Goal: Task Accomplishment & Management: Manage account settings

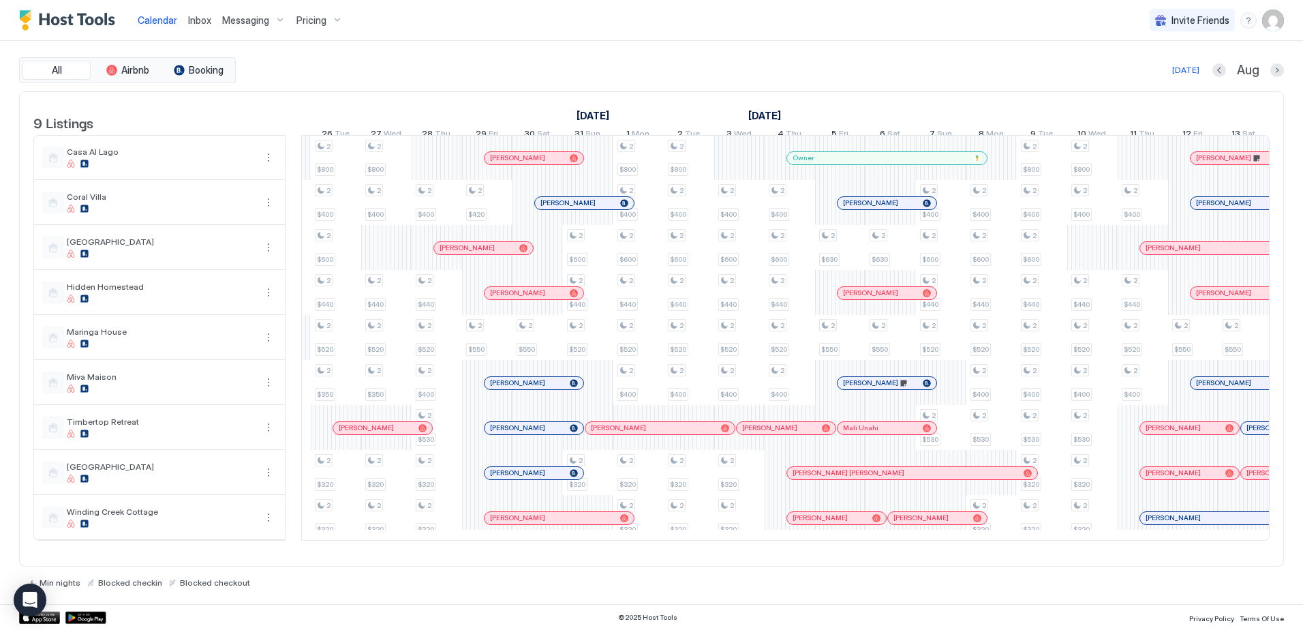
scroll to position [0, 1140]
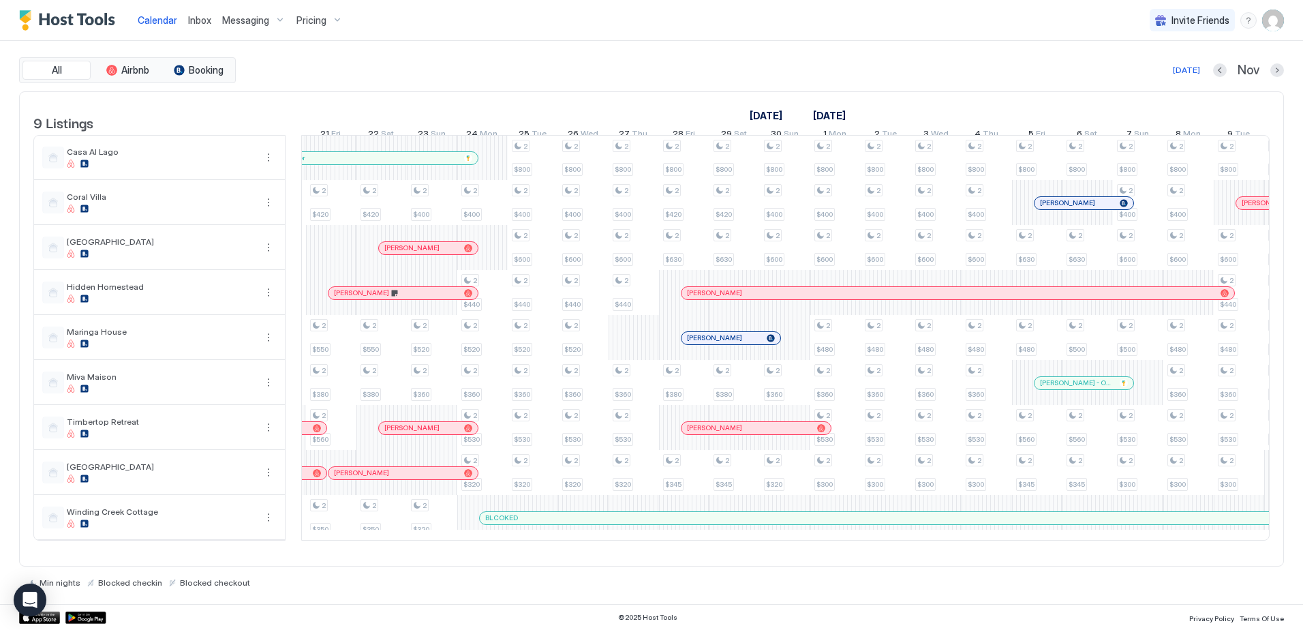
click at [855, 297] on div "[PERSON_NAME]" at bounding box center [951, 292] width 528 height 9
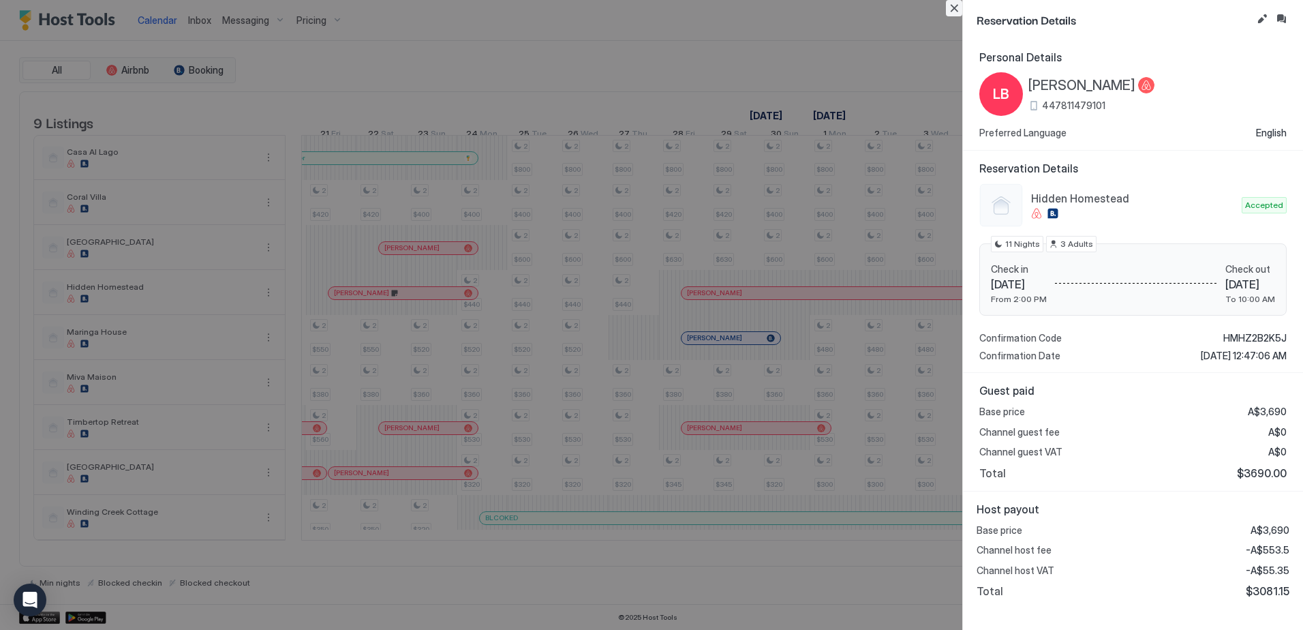
click at [956, 7] on button "Close" at bounding box center [954, 8] width 16 height 16
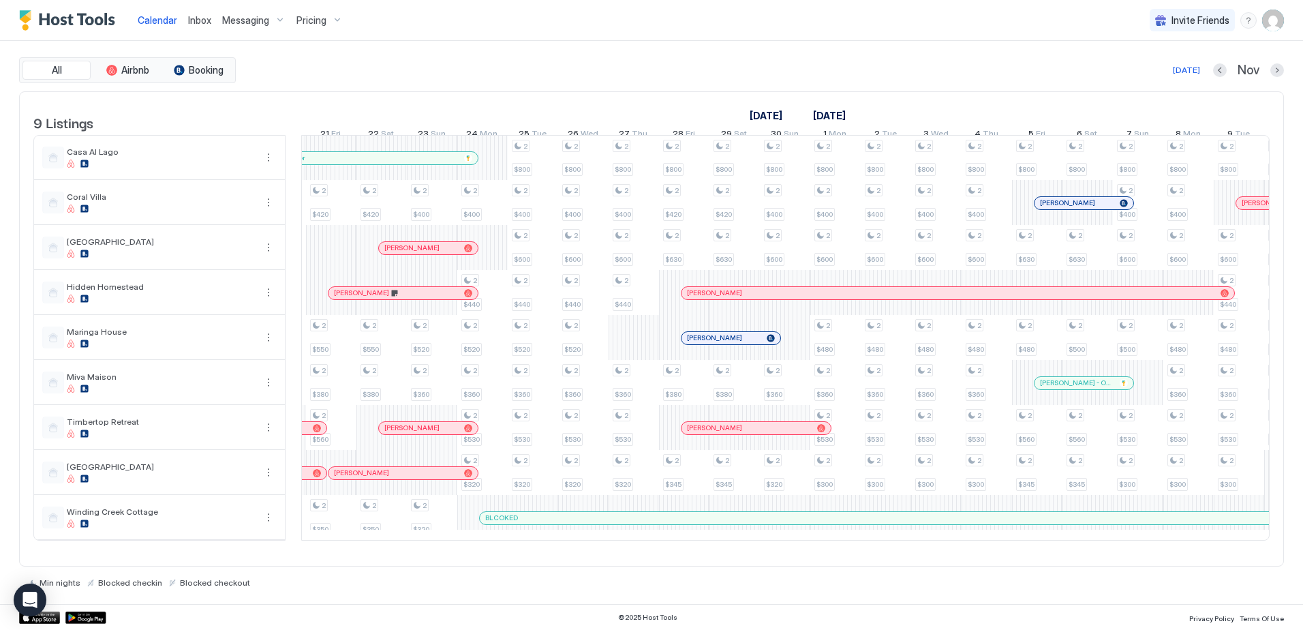
click at [1187, 299] on div "[PERSON_NAME]" at bounding box center [958, 293] width 553 height 12
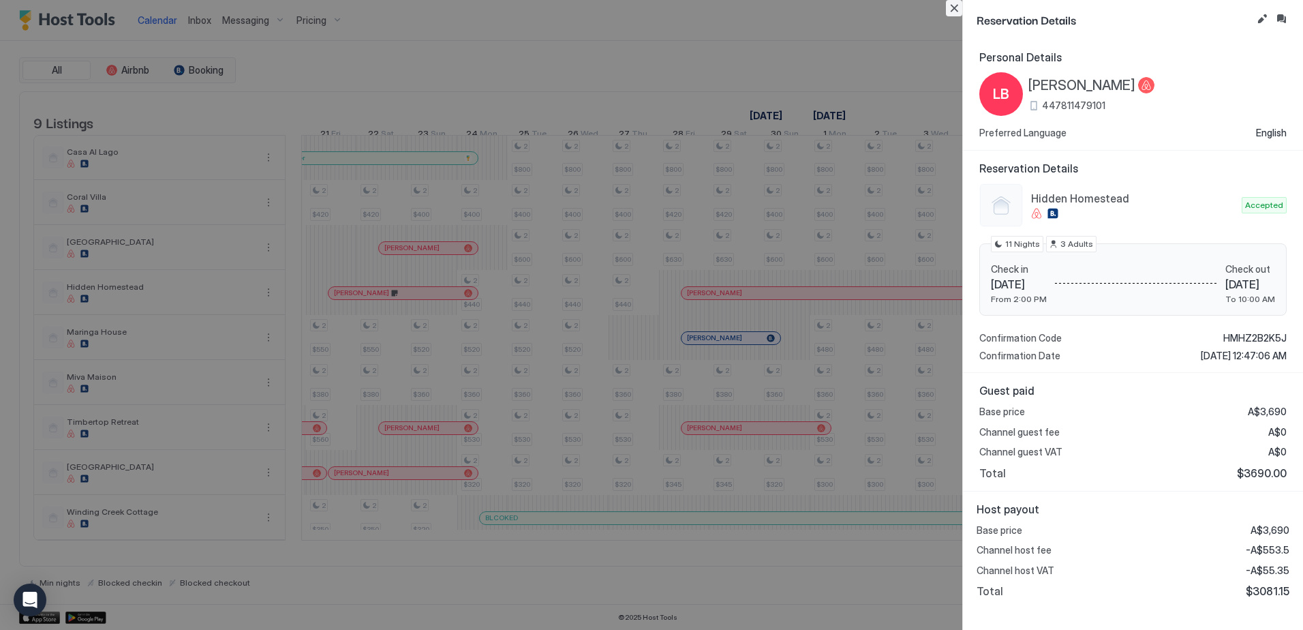
click at [951, 10] on button "Close" at bounding box center [954, 8] width 16 height 16
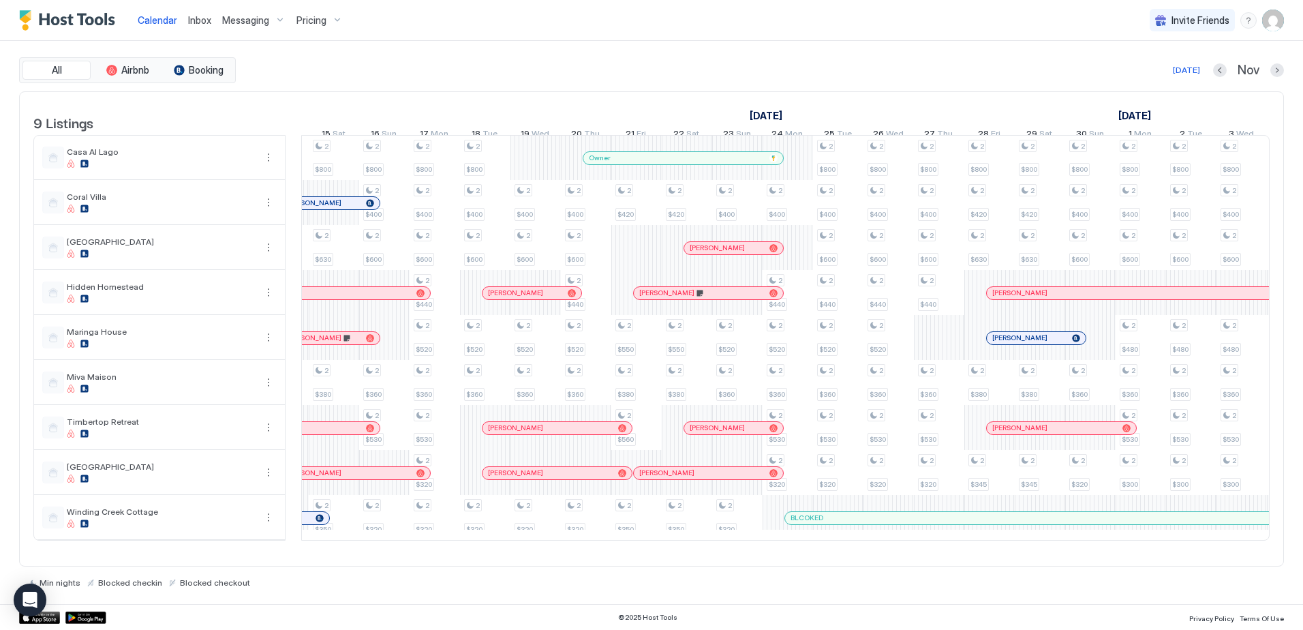
scroll to position [0, 1299]
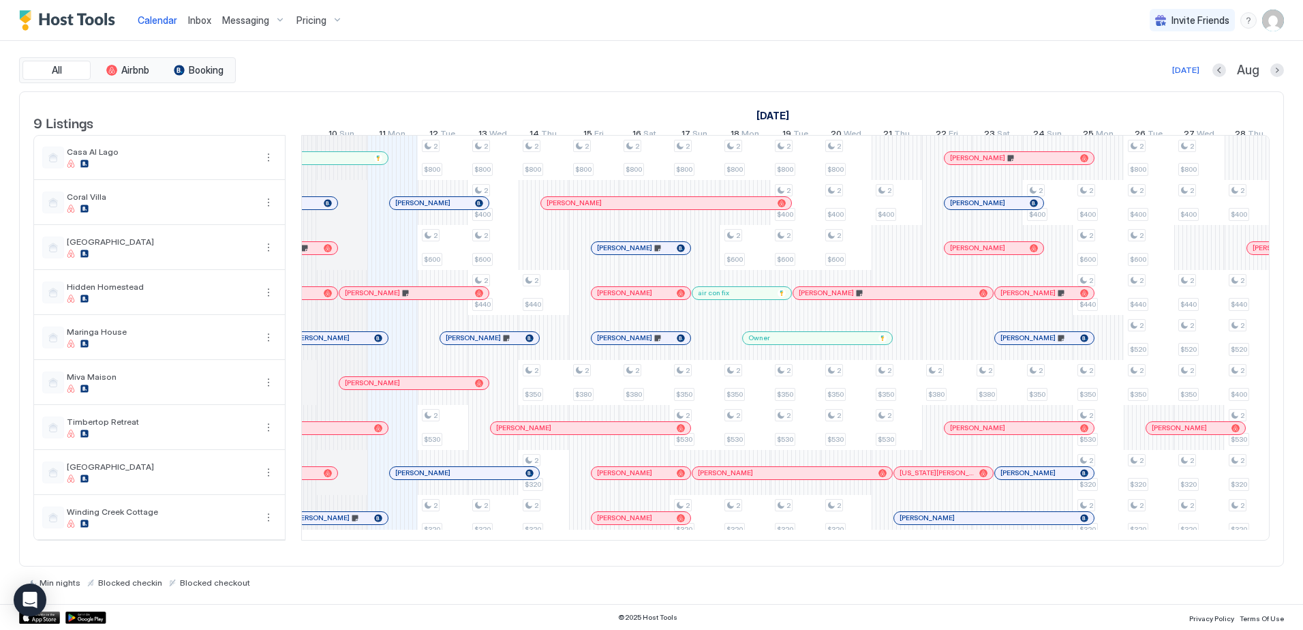
click at [1272, 19] on img "User profile" at bounding box center [1273, 21] width 22 height 22
drag, startPoint x: 630, startPoint y: 555, endPoint x: 679, endPoint y: 562, distance: 49.5
click at [679, 562] on div at bounding box center [651, 315] width 1303 height 630
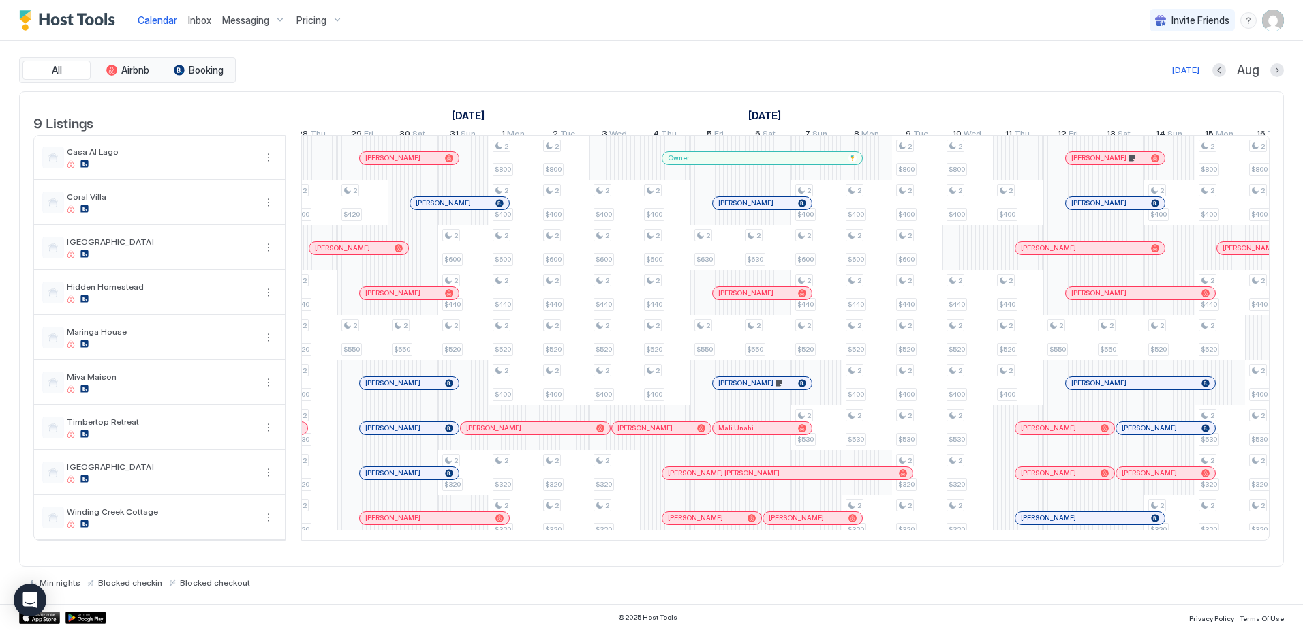
click at [278, 21] on div "Messaging" at bounding box center [254, 20] width 74 height 23
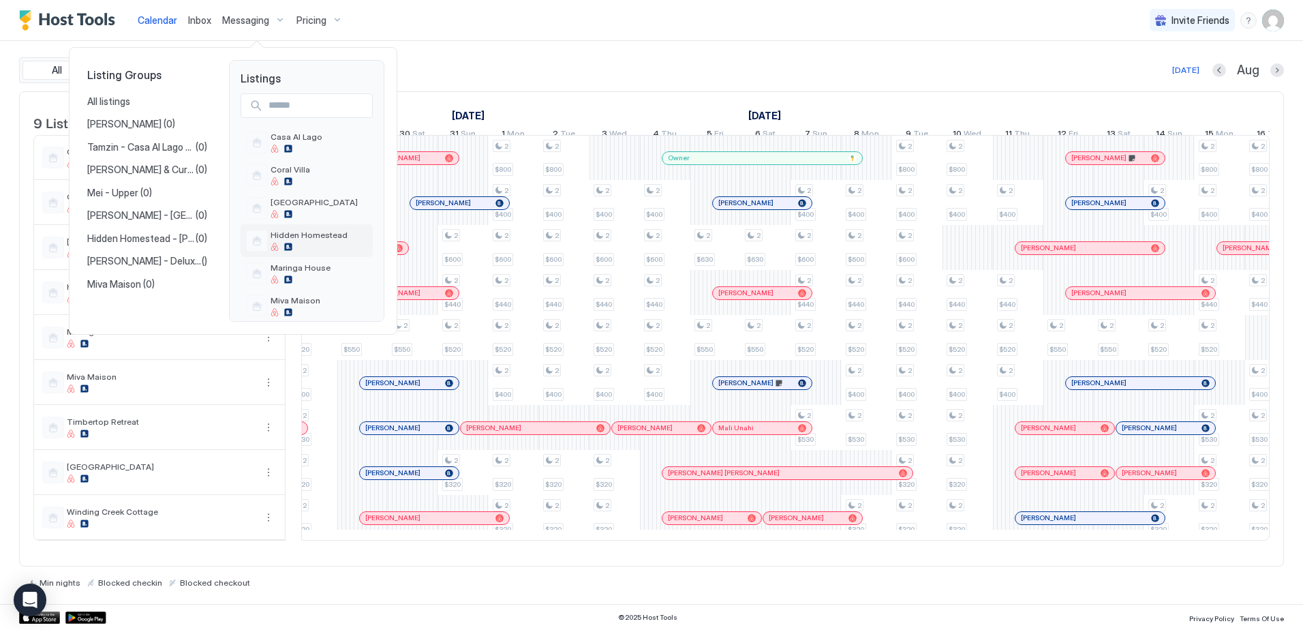
click at [320, 245] on div at bounding box center [309, 247] width 77 height 8
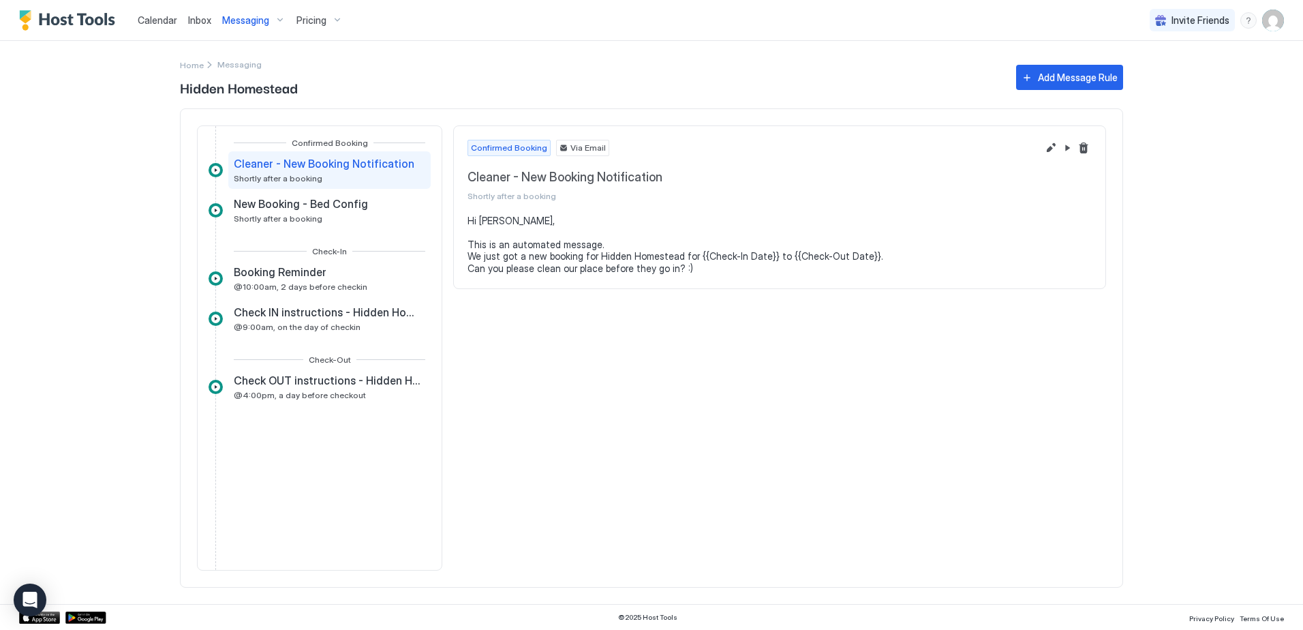
click at [309, 26] on span "Pricing" at bounding box center [311, 20] width 30 height 12
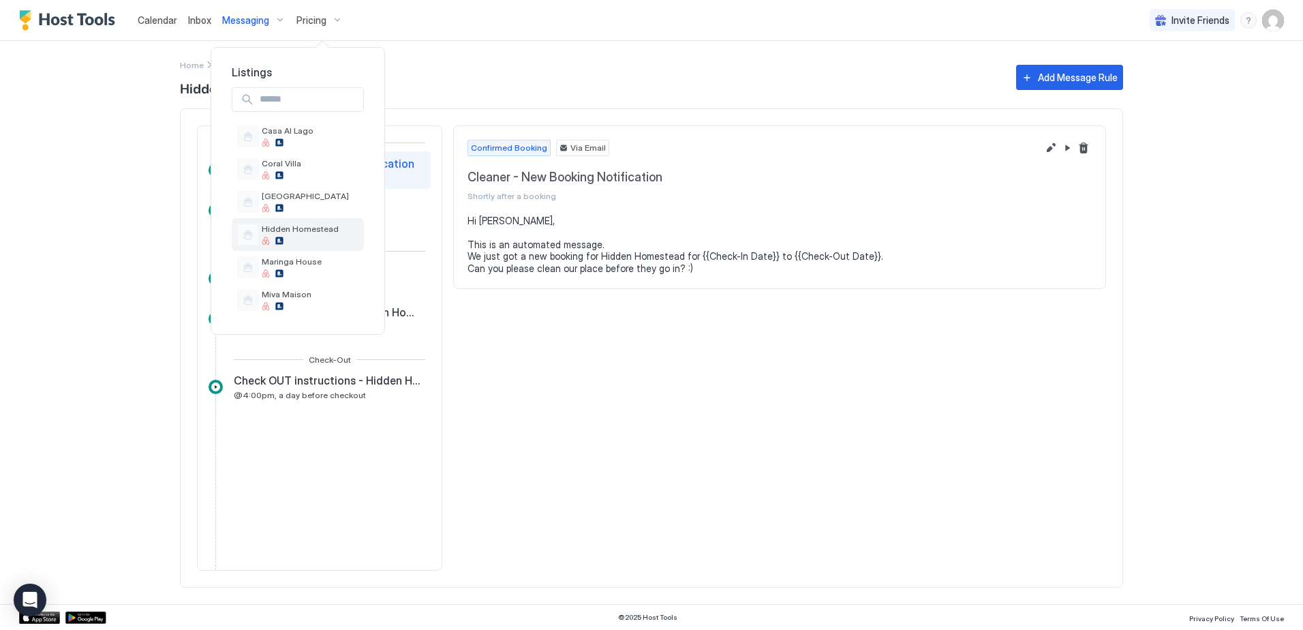
click at [310, 235] on div "Hidden Homestead" at bounding box center [300, 234] width 77 height 21
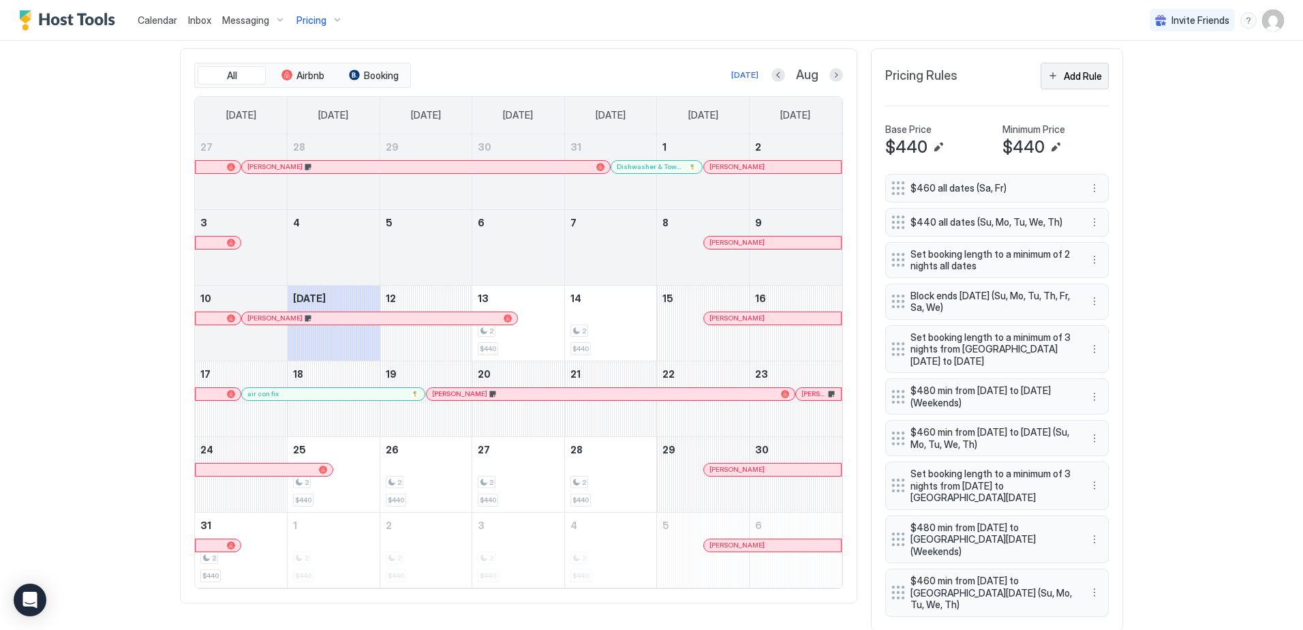
click at [1054, 77] on button "Add Rule" at bounding box center [1075, 76] width 68 height 27
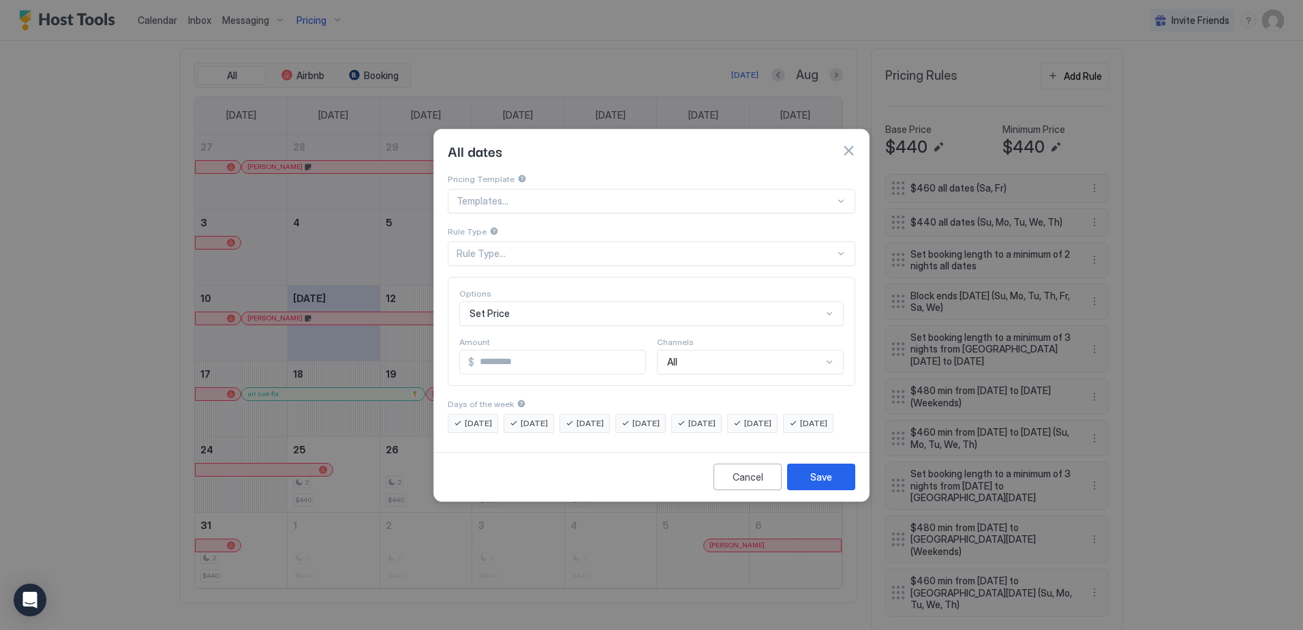
click at [510, 195] on div at bounding box center [646, 201] width 378 height 12
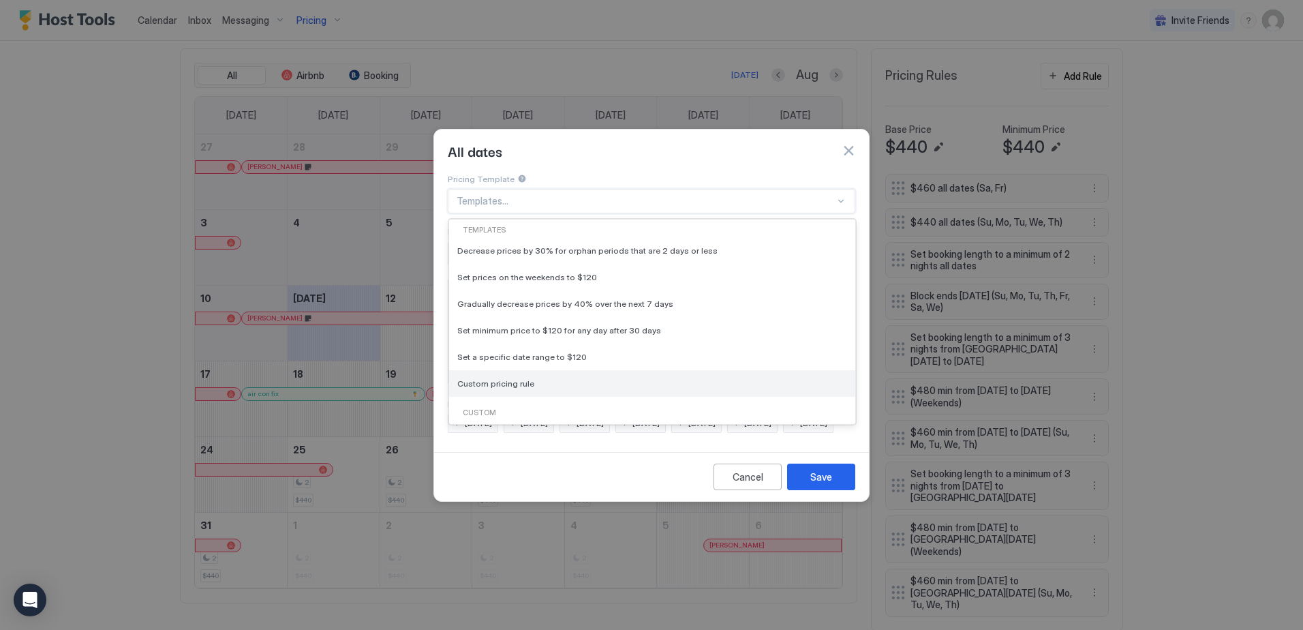
click at [576, 378] on div "Custom pricing rule" at bounding box center [652, 383] width 390 height 10
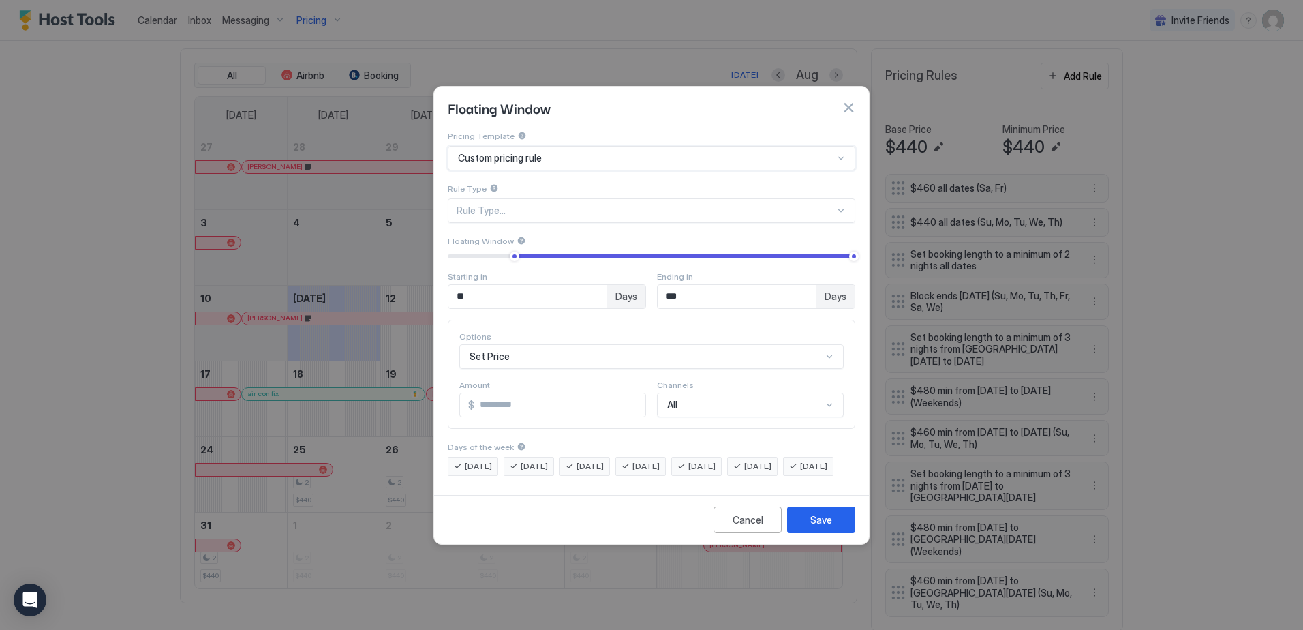
type input "***"
click at [581, 205] on div "Floating Window of Days" at bounding box center [652, 210] width 408 height 25
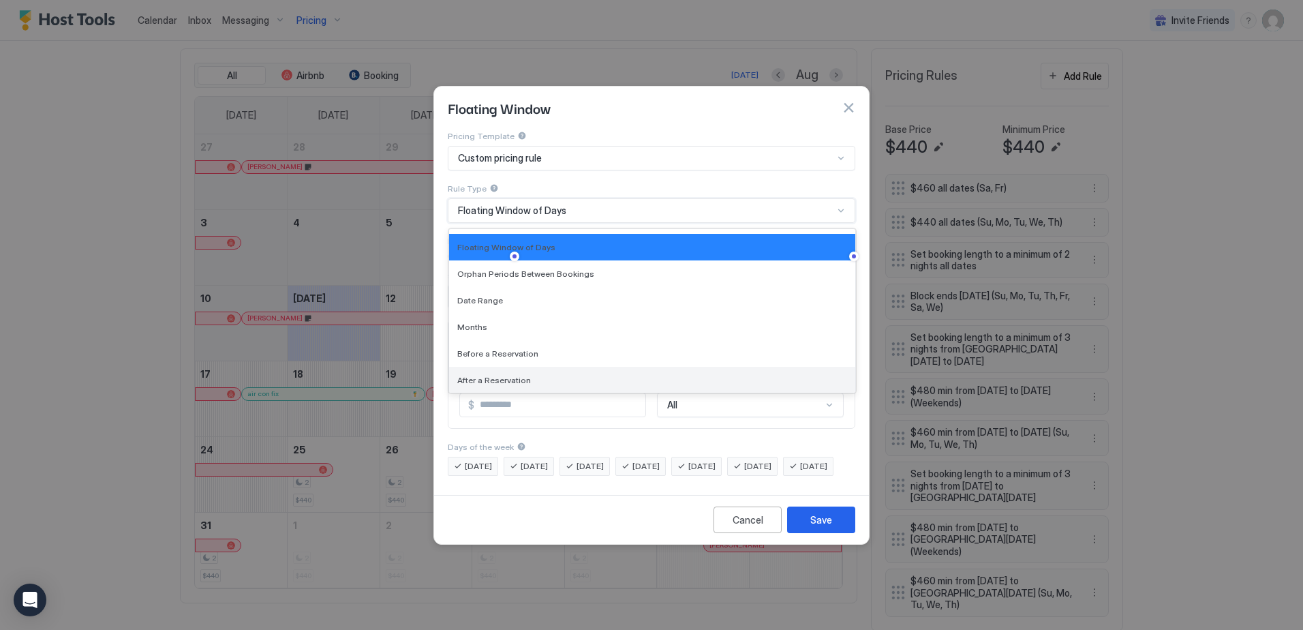
click at [557, 375] on div "After a Reservation" at bounding box center [652, 380] width 390 height 10
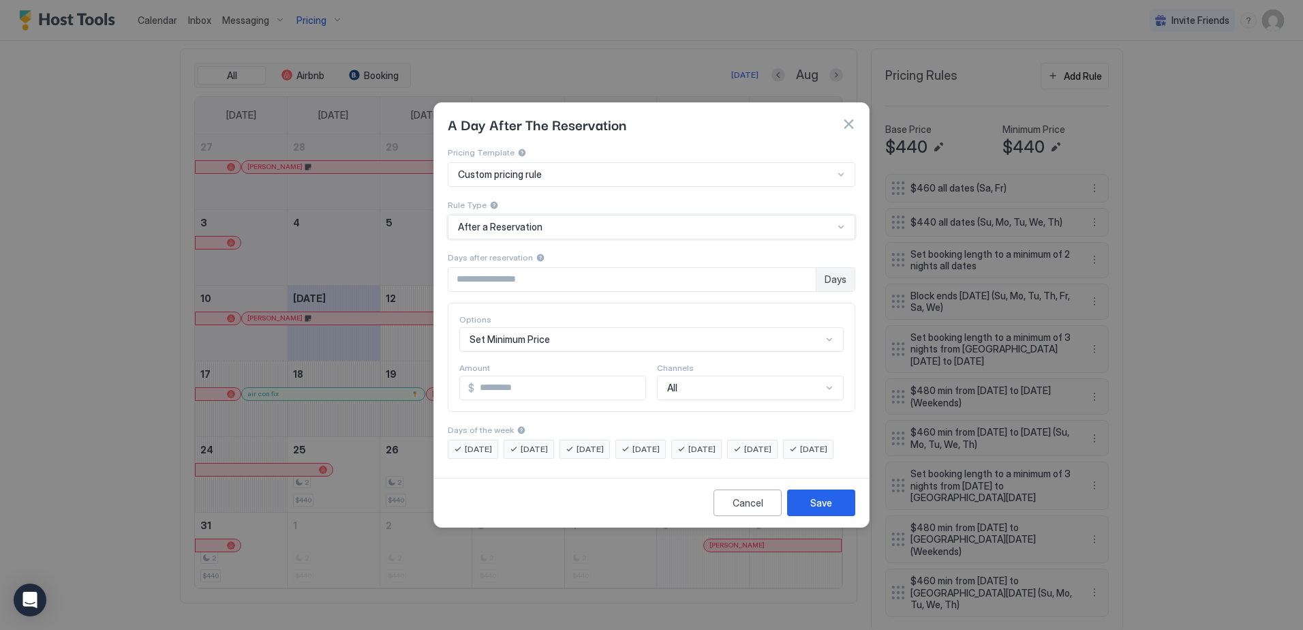
click at [577, 328] on div "Set Minimum Price" at bounding box center [651, 339] width 384 height 25
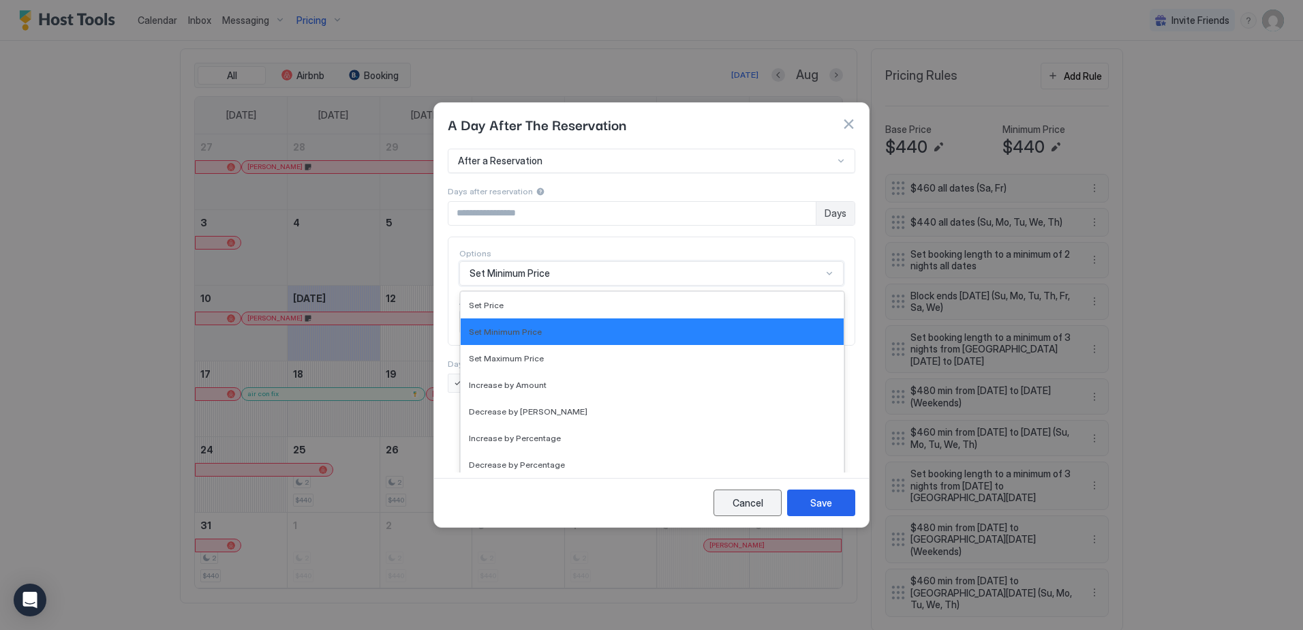
click at [739, 510] on div "Cancel" at bounding box center [748, 502] width 31 height 14
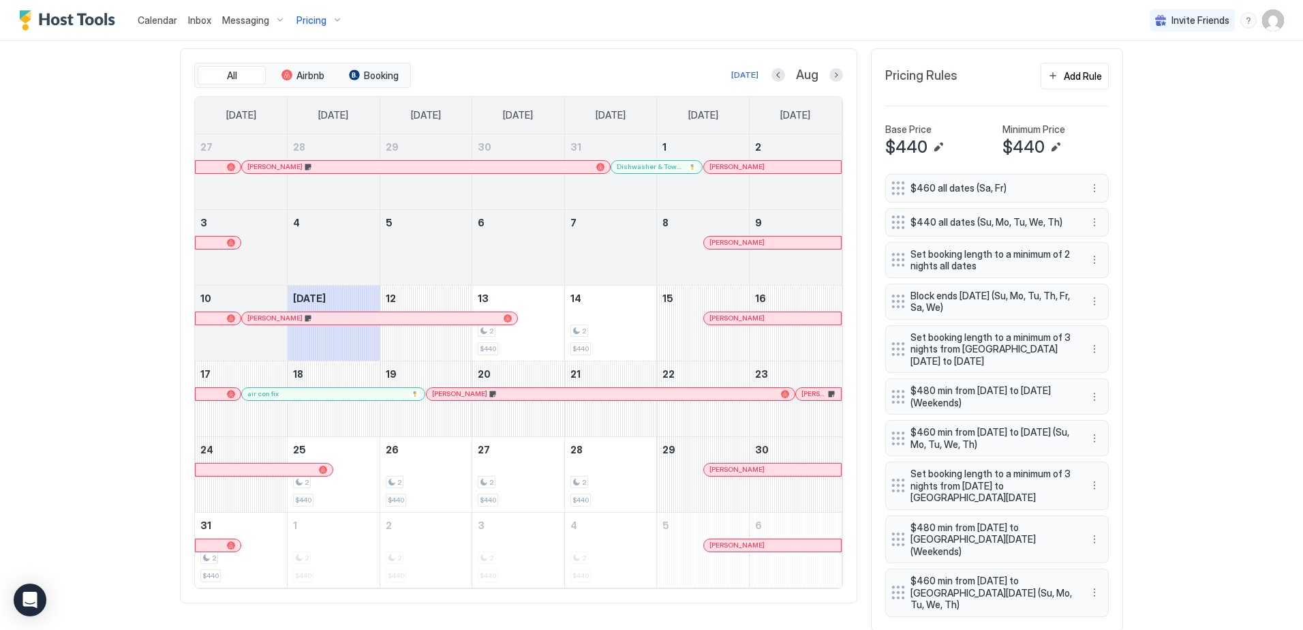
click at [317, 23] on span "Pricing" at bounding box center [311, 20] width 30 height 12
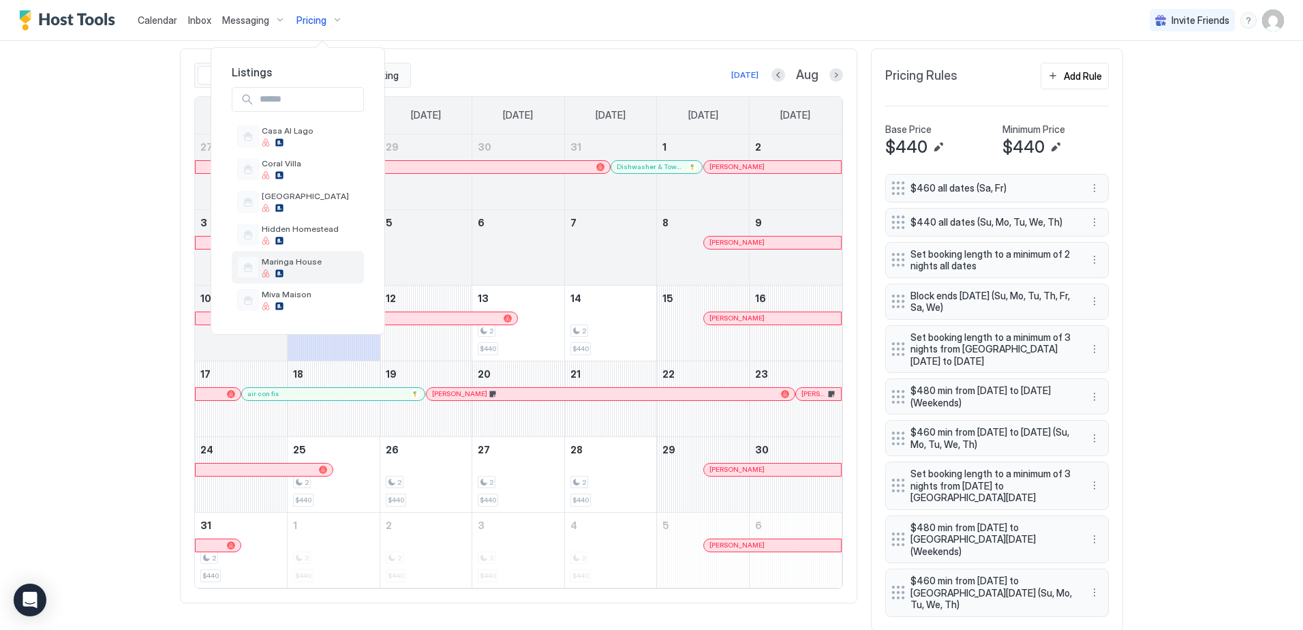
click at [305, 260] on span "Maringa House" at bounding box center [292, 261] width 60 height 10
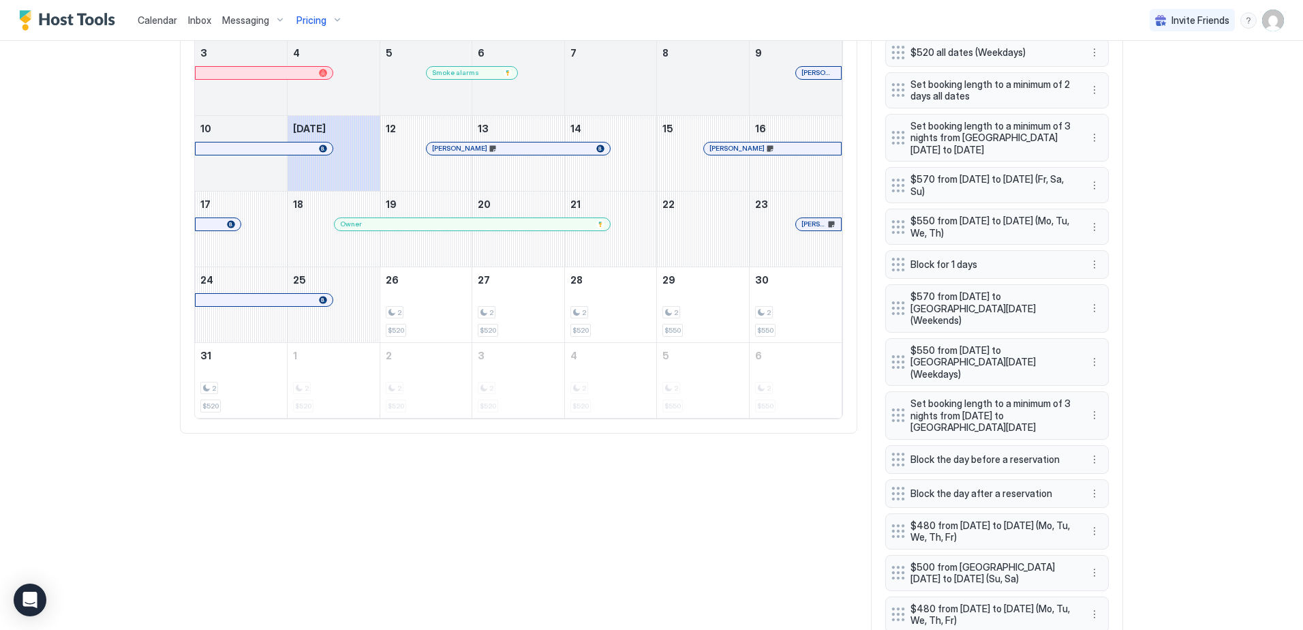
scroll to position [613, 0]
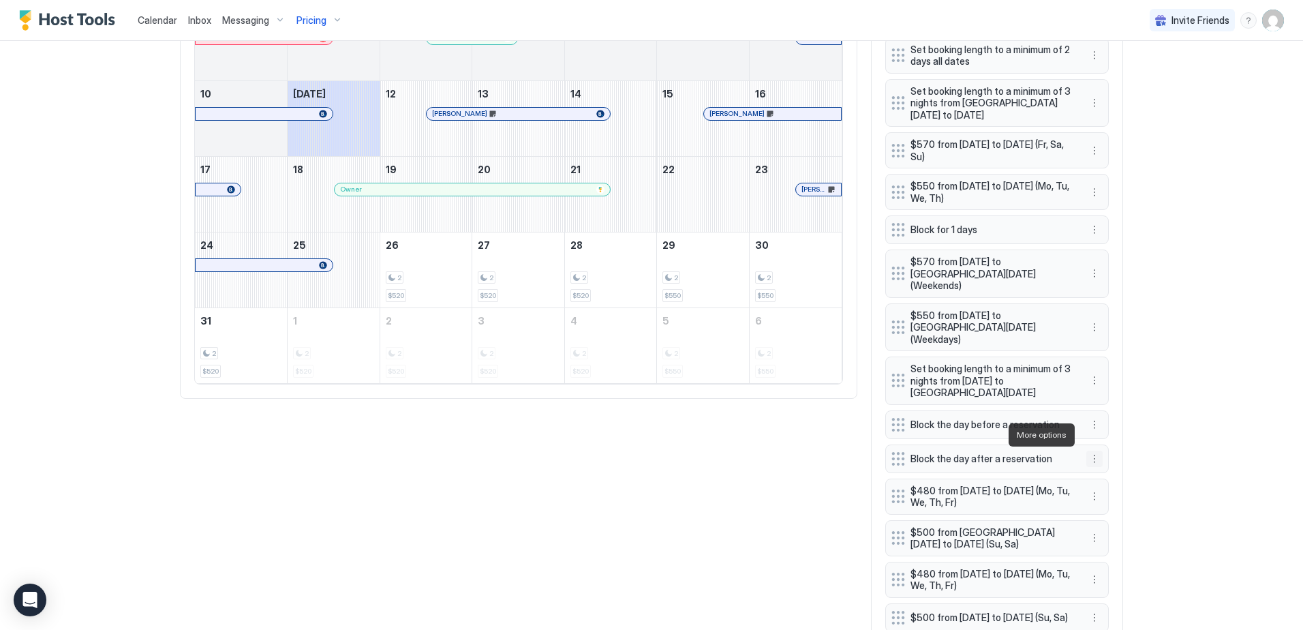
click at [1086, 450] on button "More options" at bounding box center [1094, 458] width 16 height 16
click at [1103, 455] on span "Edit" at bounding box center [1110, 453] width 15 height 10
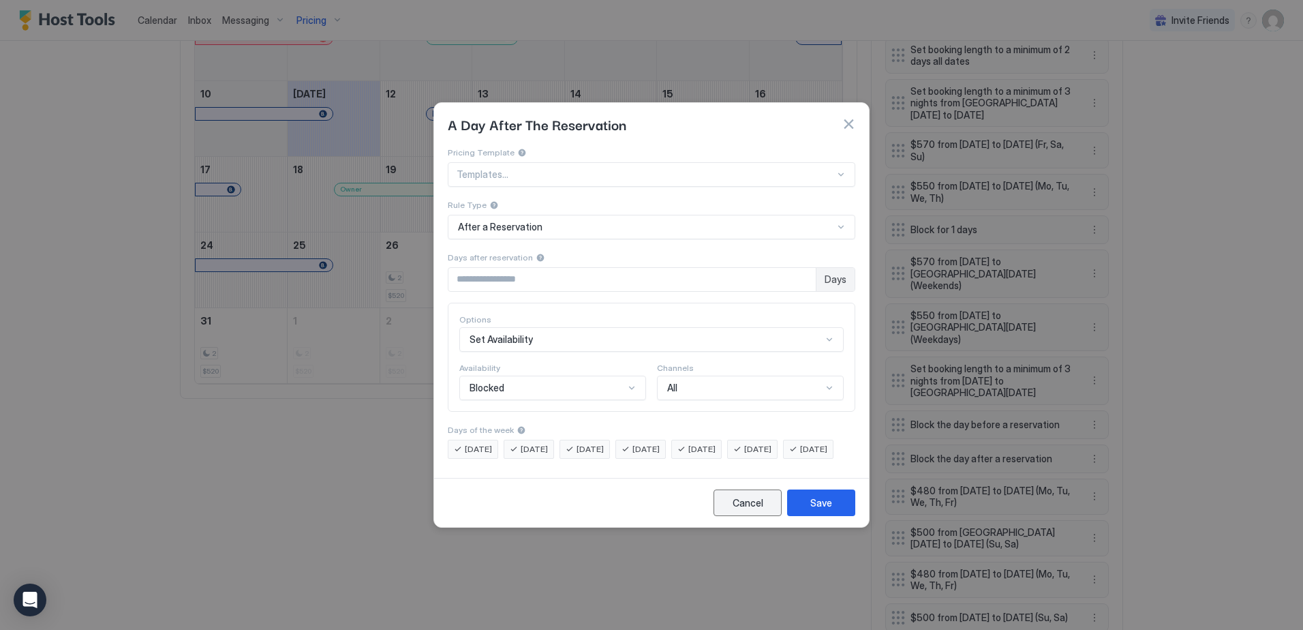
click at [753, 516] on button "Cancel" at bounding box center [748, 502] width 68 height 27
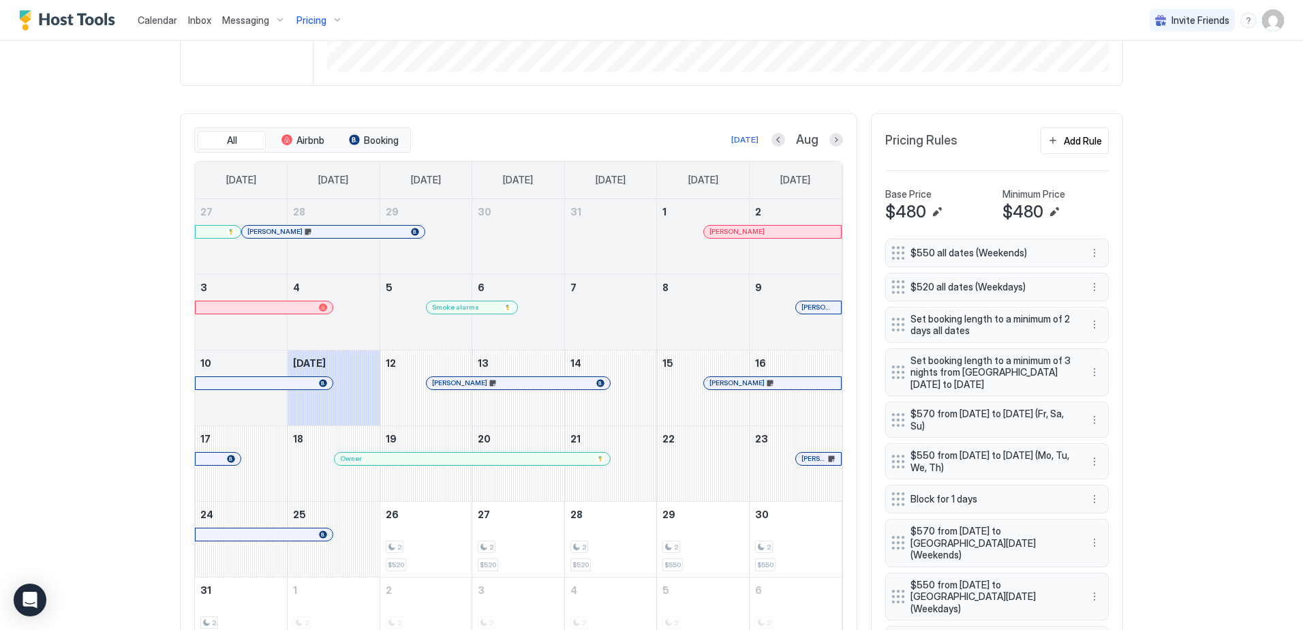
scroll to position [68, 0]
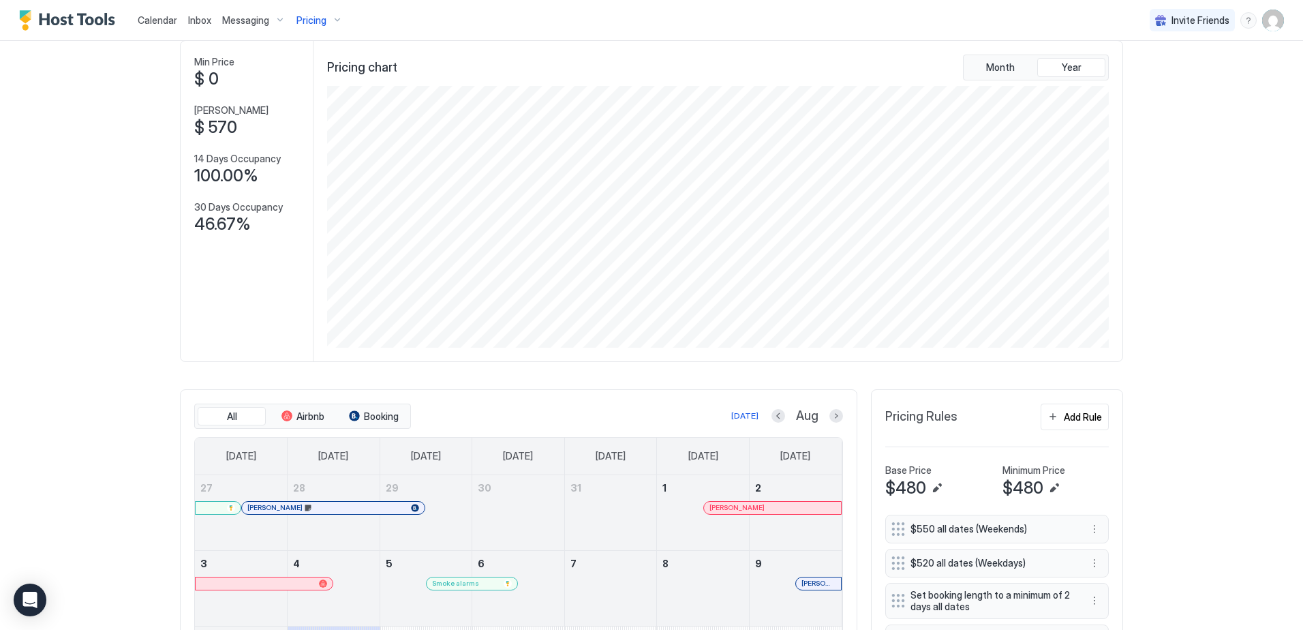
click at [314, 17] on span "Pricing" at bounding box center [311, 20] width 30 height 12
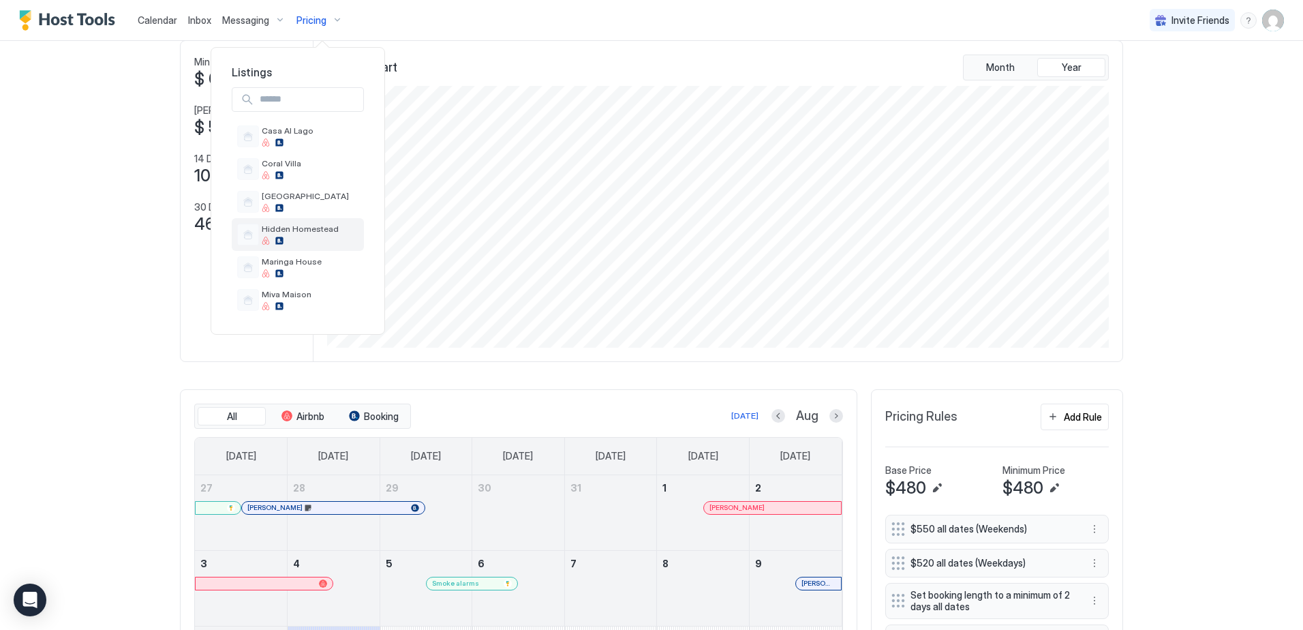
click at [294, 229] on span "Hidden Homestead" at bounding box center [300, 229] width 77 height 10
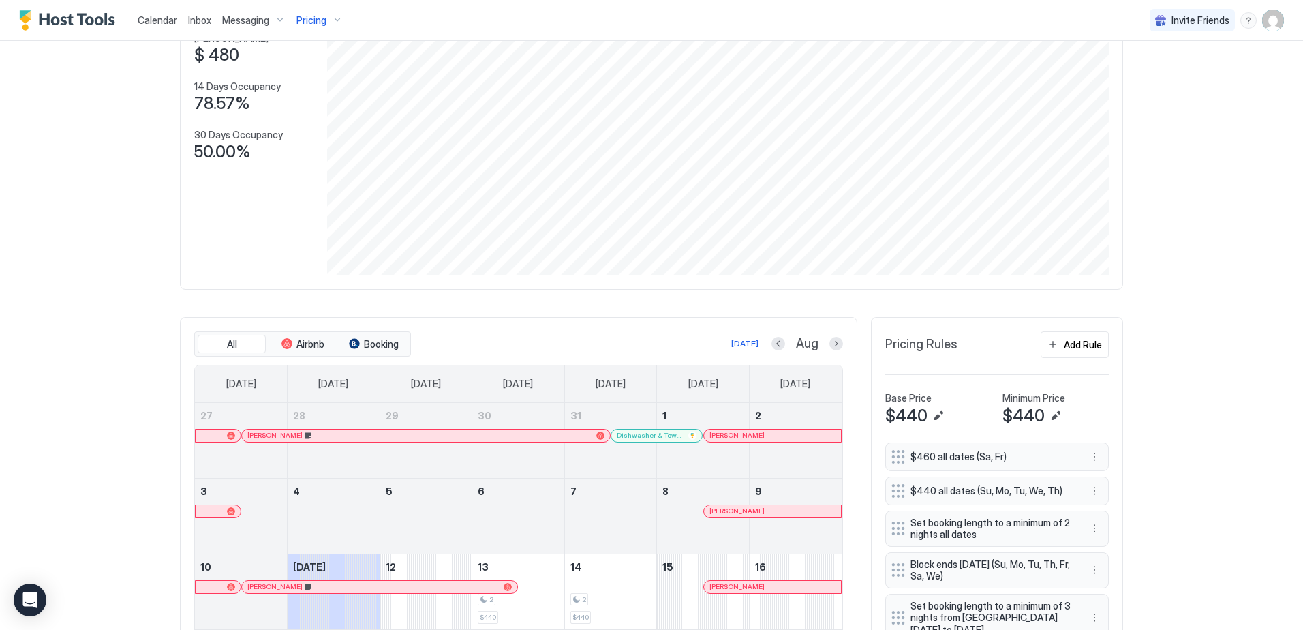
scroll to position [136, 0]
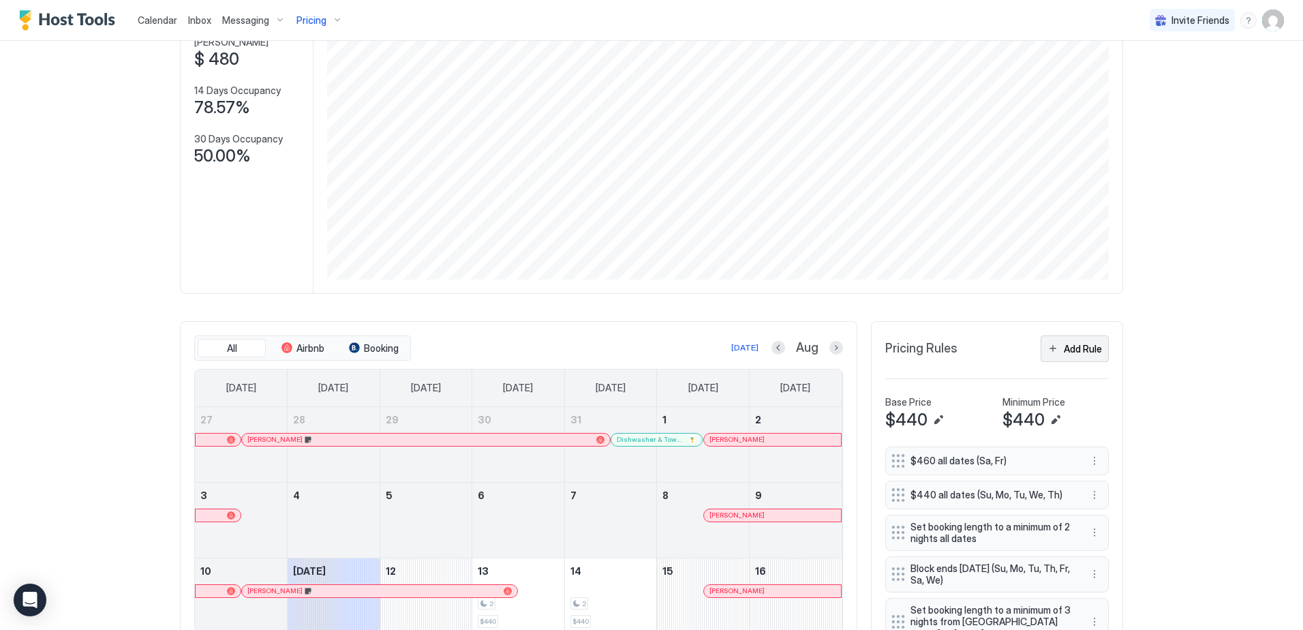
click at [1055, 346] on button "Add Rule" at bounding box center [1075, 348] width 68 height 27
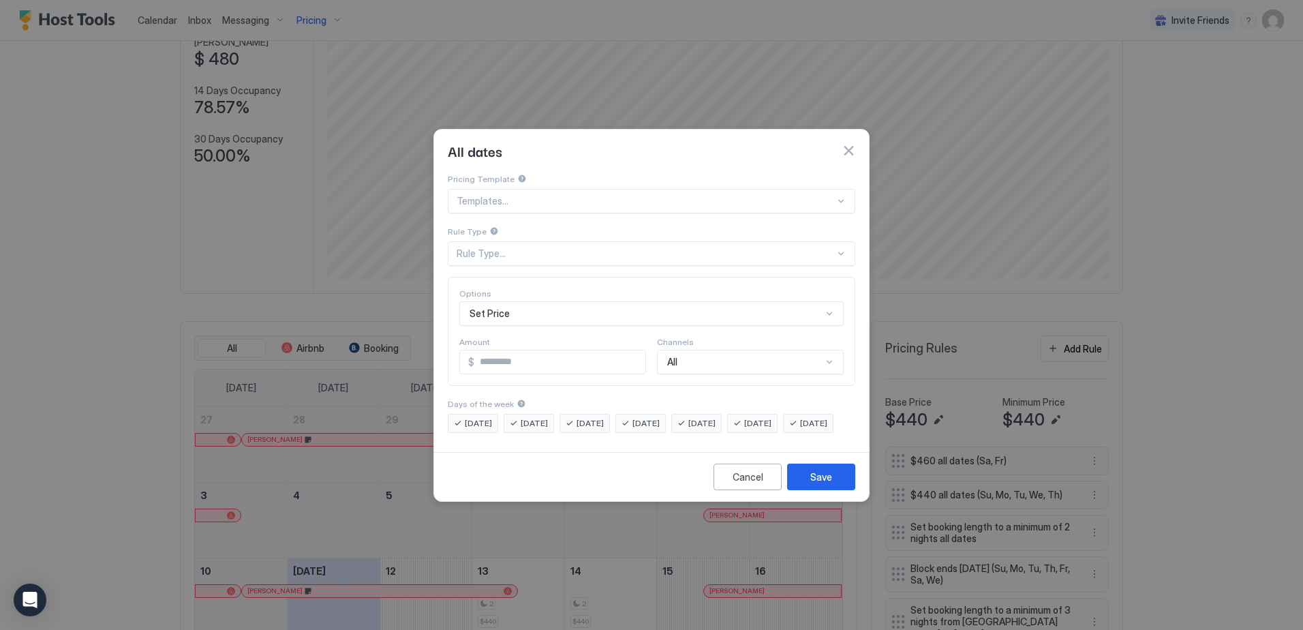
click at [543, 195] on div at bounding box center [646, 201] width 378 height 12
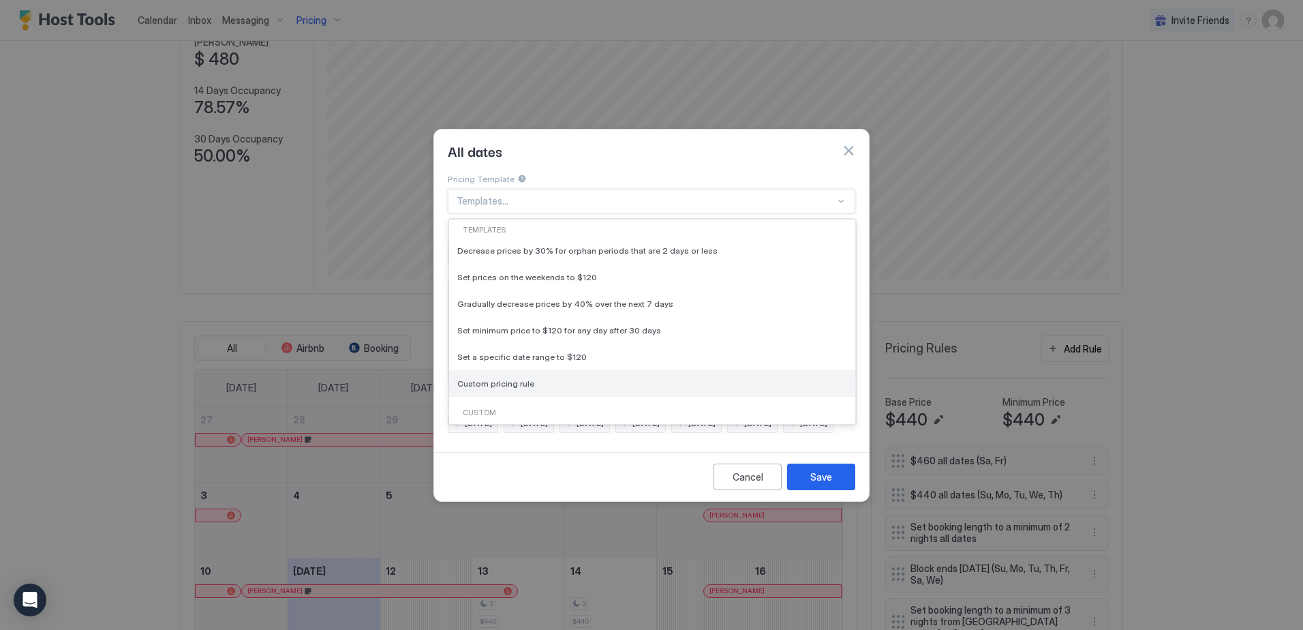
click at [527, 378] on span "Custom pricing rule" at bounding box center [495, 383] width 77 height 10
type input "***"
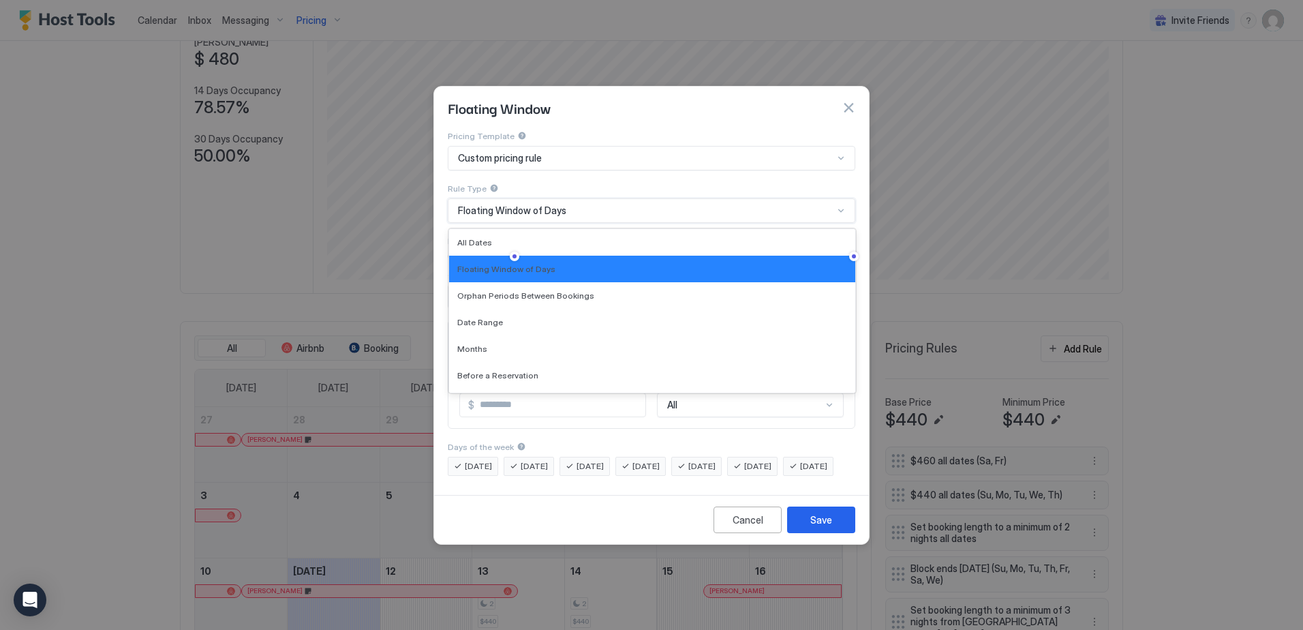
click at [534, 204] on span "Floating Window of Days" at bounding box center [512, 210] width 108 height 12
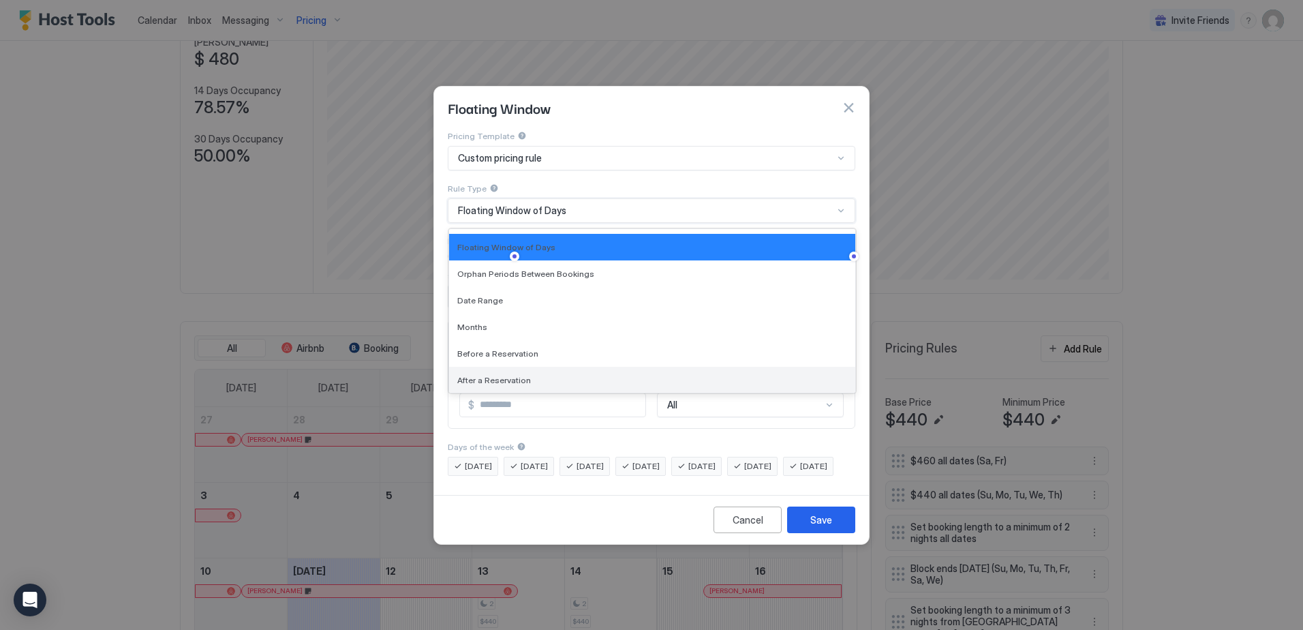
click at [537, 375] on div "After a Reservation" at bounding box center [652, 380] width 390 height 10
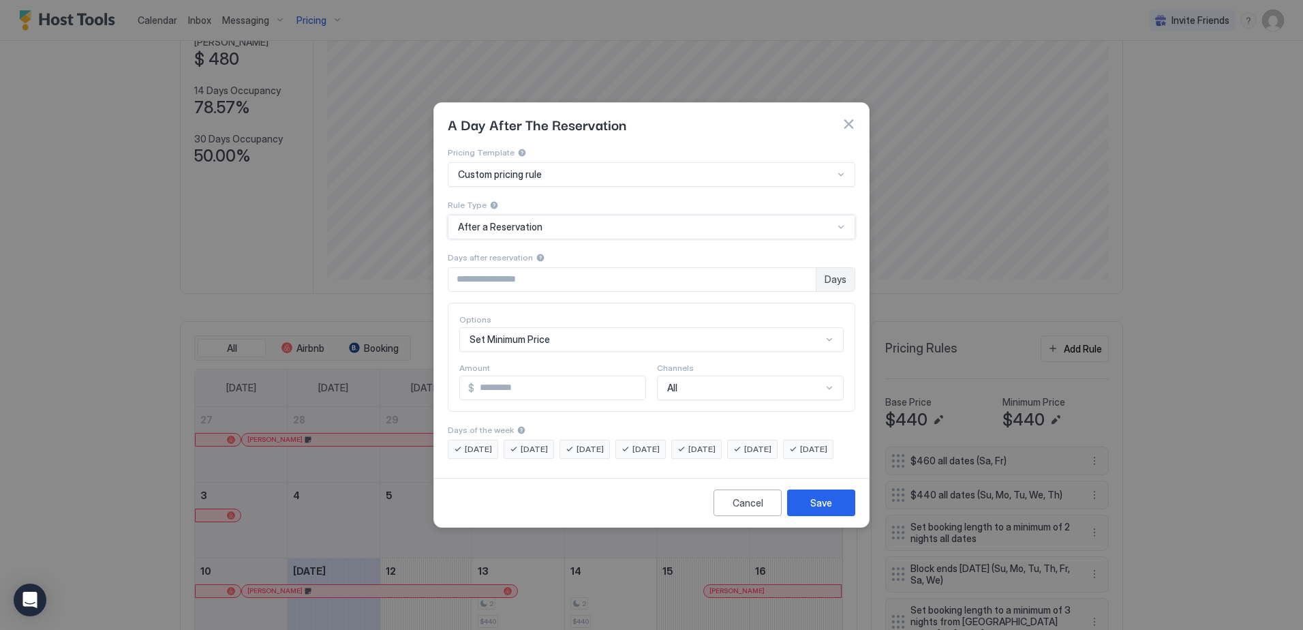
click at [568, 268] on input "*" at bounding box center [631, 279] width 367 height 23
click at [558, 327] on div "Set Minimum Price" at bounding box center [651, 339] width 384 height 25
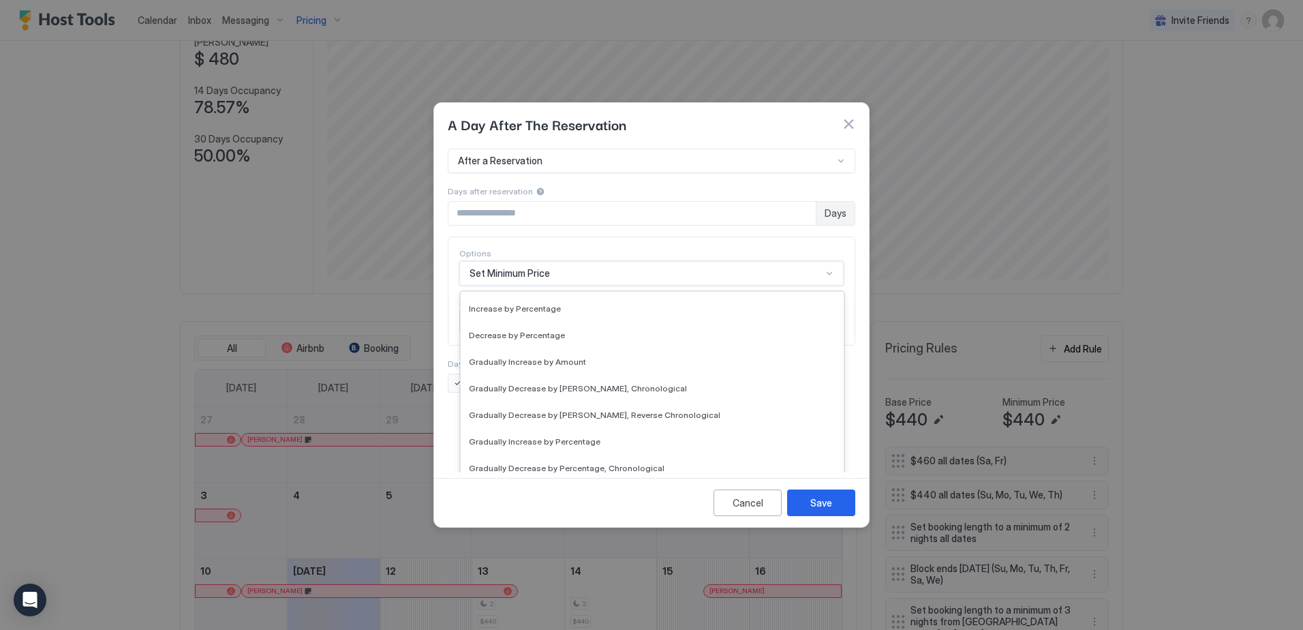
scroll to position [204, 0]
click at [537, 459] on div "Set Availability" at bounding box center [652, 472] width 383 height 27
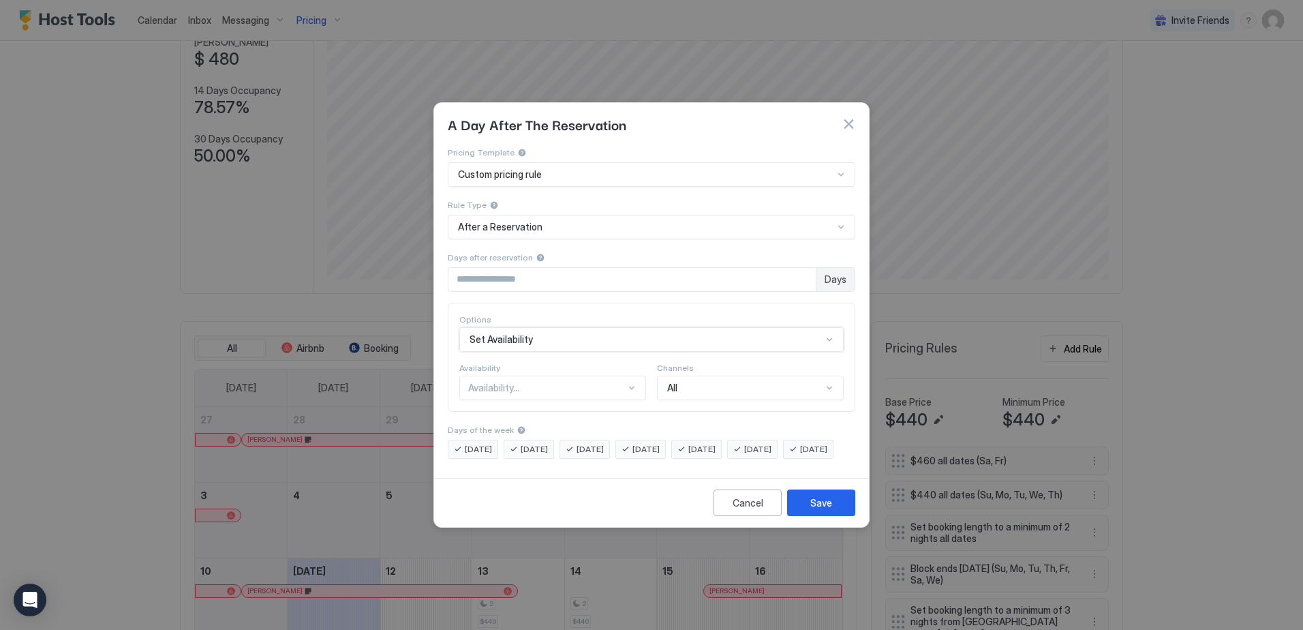
scroll to position [0, 0]
click at [622, 382] on div "Availability..." at bounding box center [546, 388] width 157 height 12
click at [598, 433] on div "Blocked" at bounding box center [553, 446] width 185 height 27
click at [830, 510] on div "Save" at bounding box center [821, 502] width 22 height 14
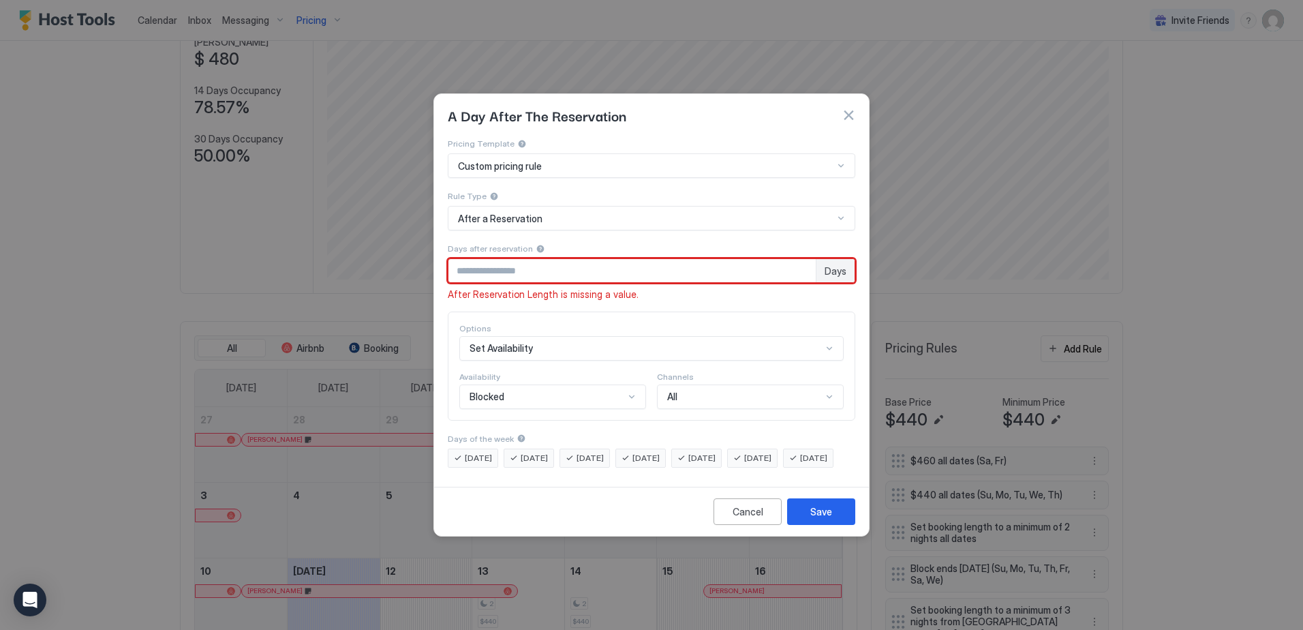
click at [622, 260] on input "*" at bounding box center [631, 270] width 367 height 23
click at [829, 519] on div "Save" at bounding box center [821, 511] width 22 height 14
click at [804, 259] on input "*" at bounding box center [631, 270] width 367 height 23
click at [804, 267] on input "*" at bounding box center [631, 270] width 367 height 23
type input "*"
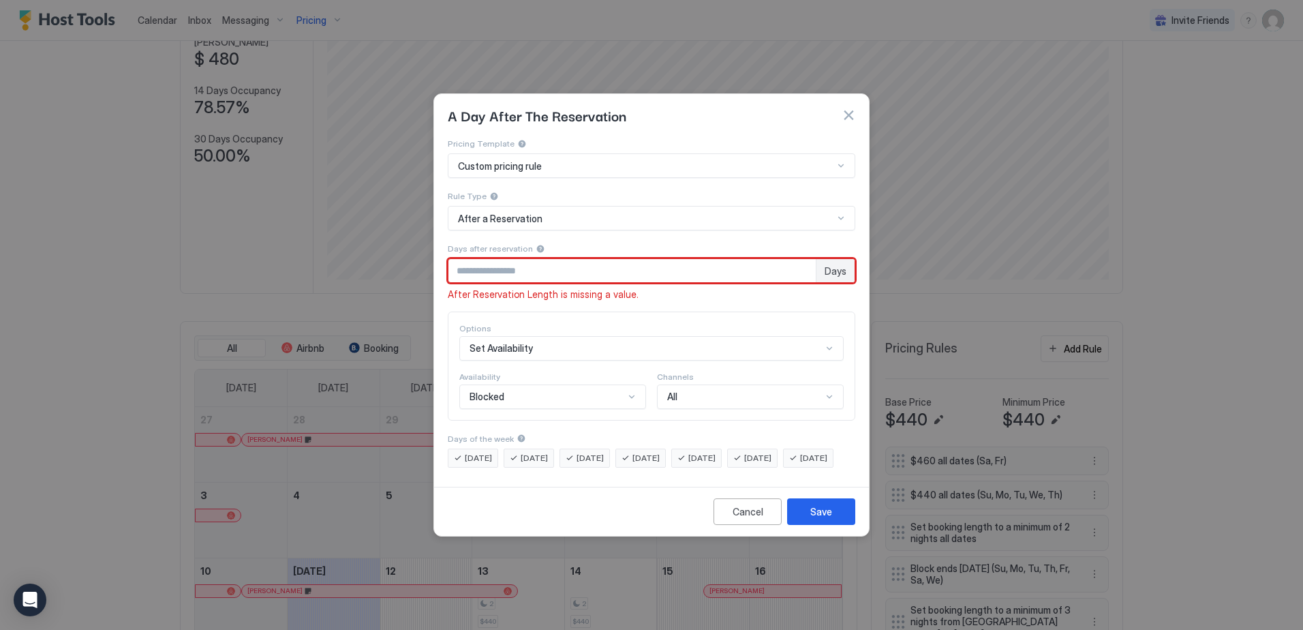
click at [803, 262] on input "*" at bounding box center [631, 270] width 367 height 23
click at [801, 288] on div "After Reservation Length is missing a value." at bounding box center [652, 294] width 408 height 12
click at [753, 323] on div "Options" at bounding box center [651, 328] width 384 height 10
click at [609, 288] on span "After Reservation Length is missing a value." at bounding box center [543, 294] width 191 height 12
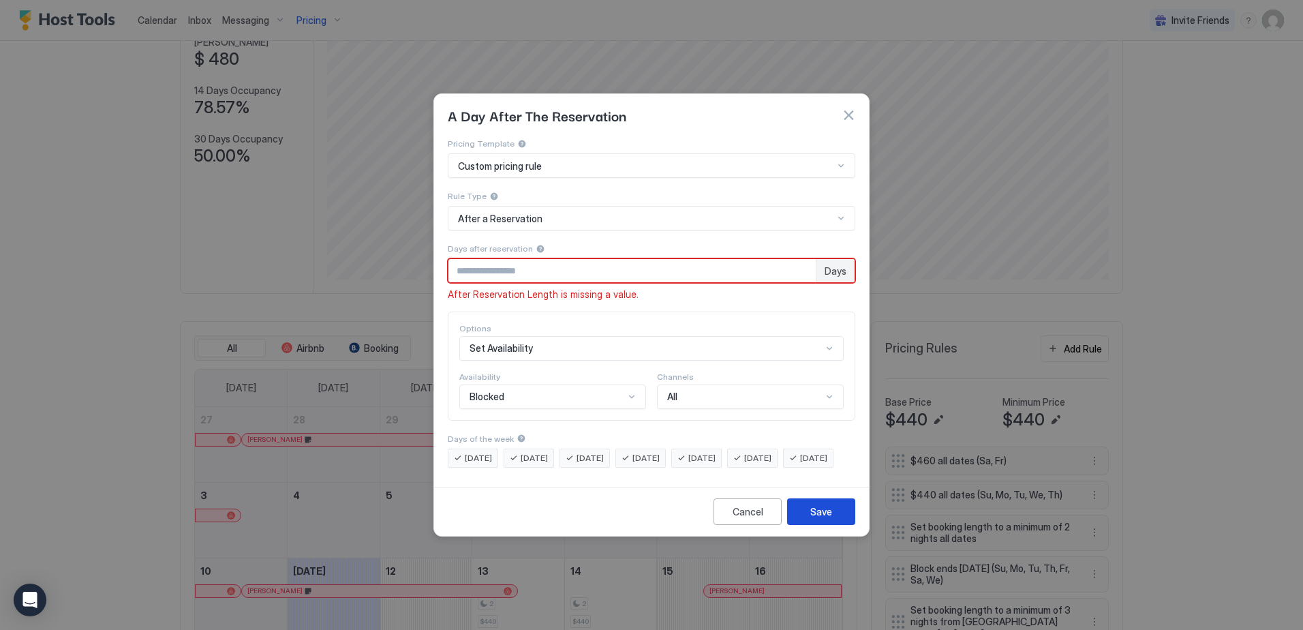
click at [818, 519] on div "Save" at bounding box center [821, 511] width 22 height 14
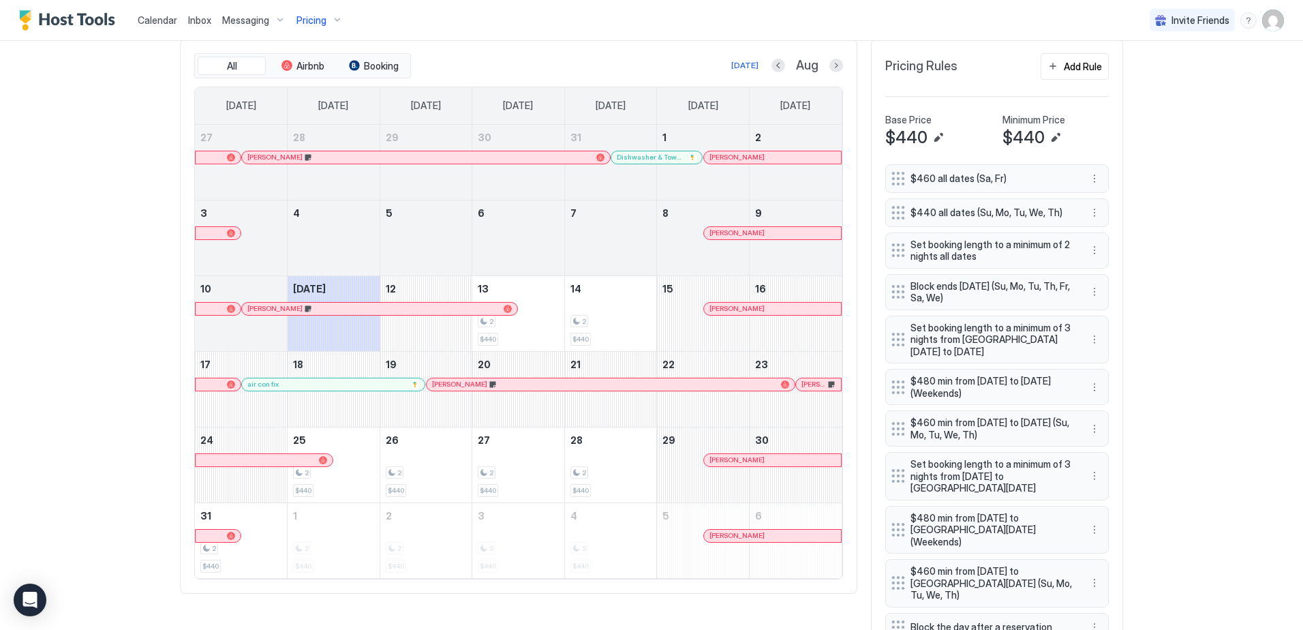
scroll to position [470, 0]
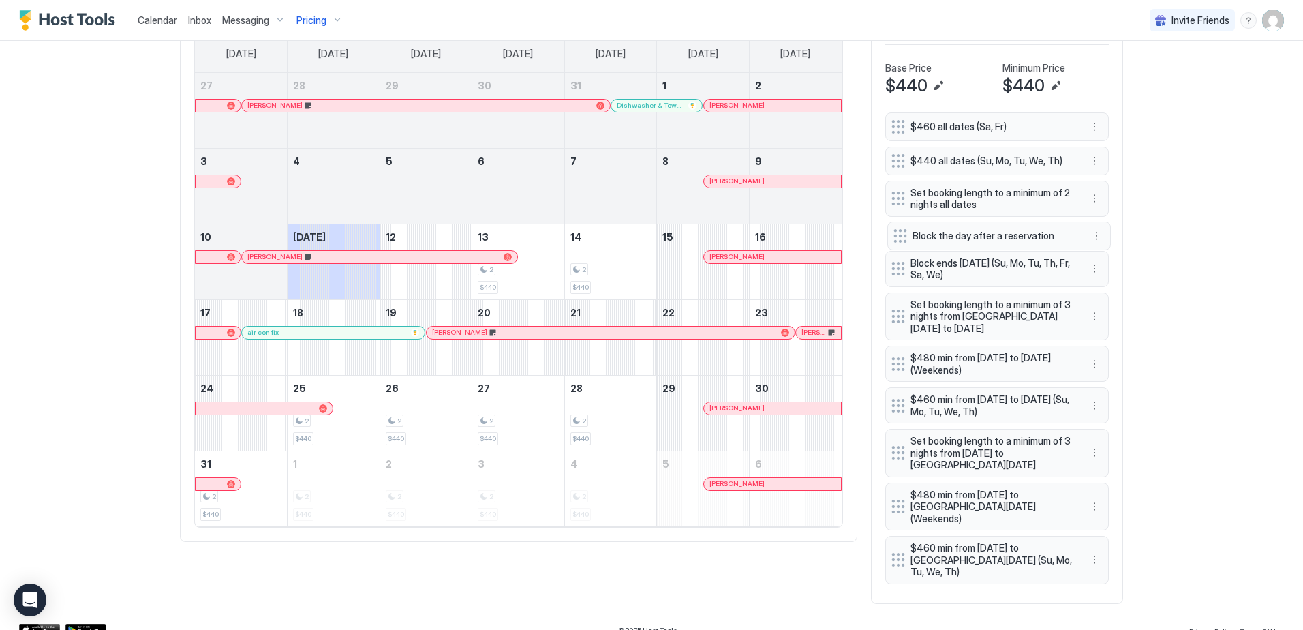
drag, startPoint x: 889, startPoint y: 564, endPoint x: 896, endPoint y: 237, distance: 327.2
click at [896, 237] on div "$460 all dates (Sa, Fr) $440 all dates (Su, Mo, Tu, We, Th) Set booking length …" at bounding box center [997, 350] width 224 height 477
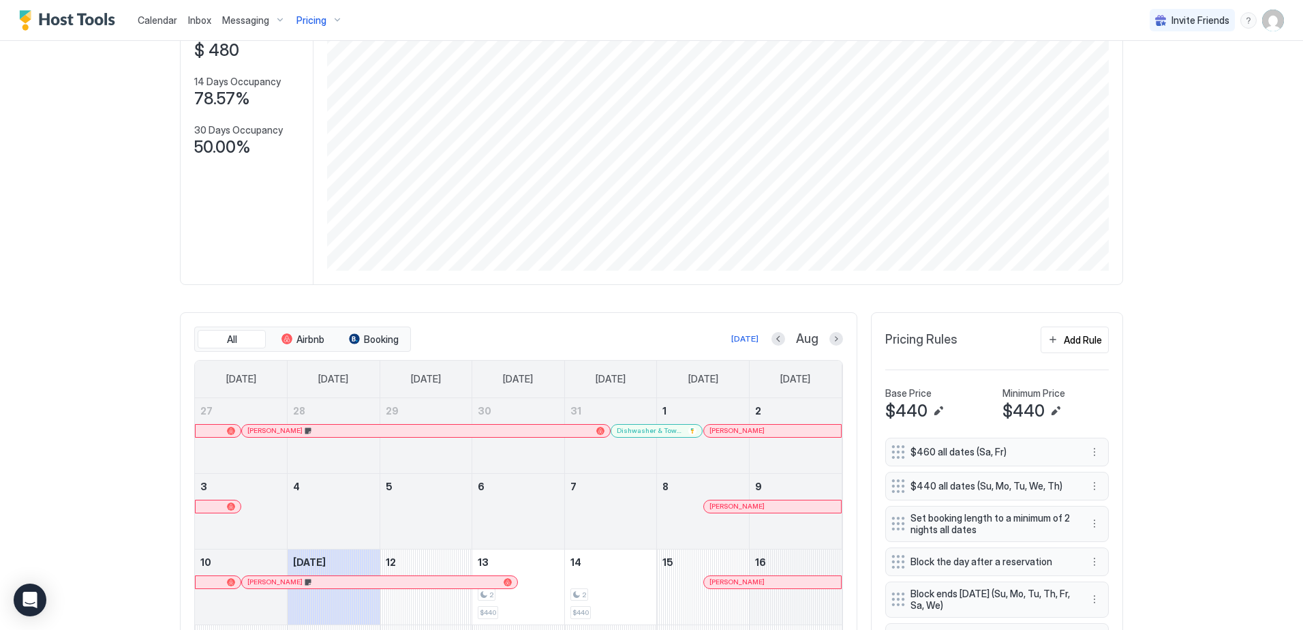
scroll to position [0, 0]
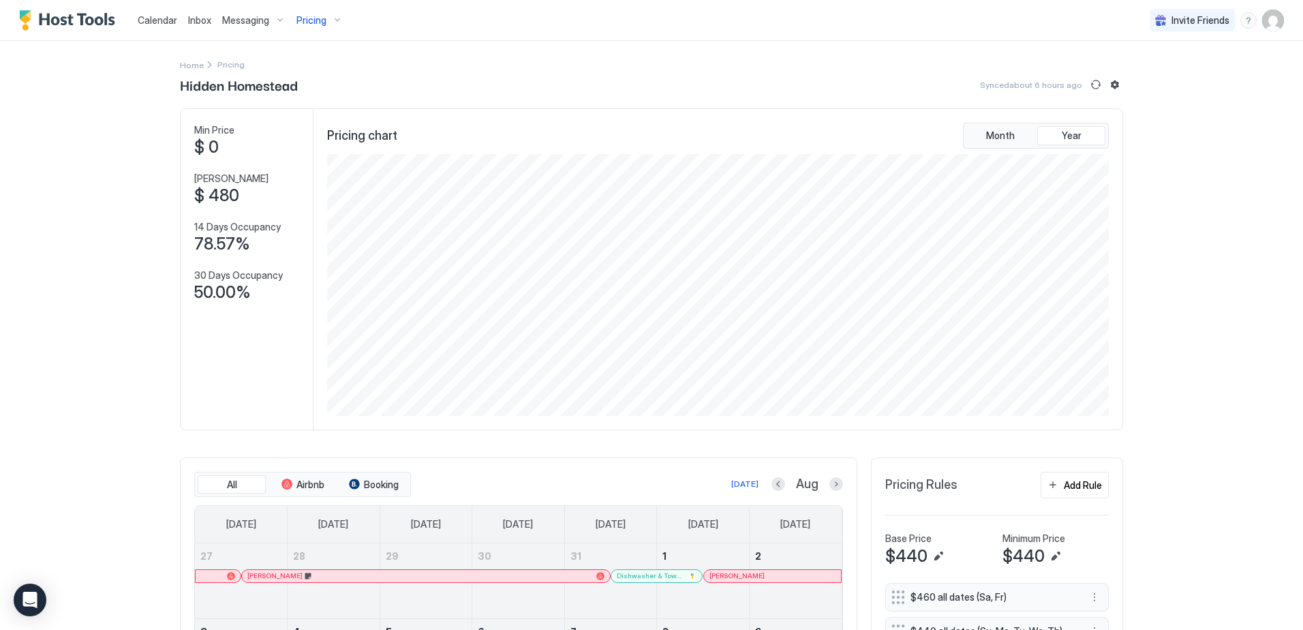
click at [151, 22] on span "Calendar" at bounding box center [158, 20] width 40 height 12
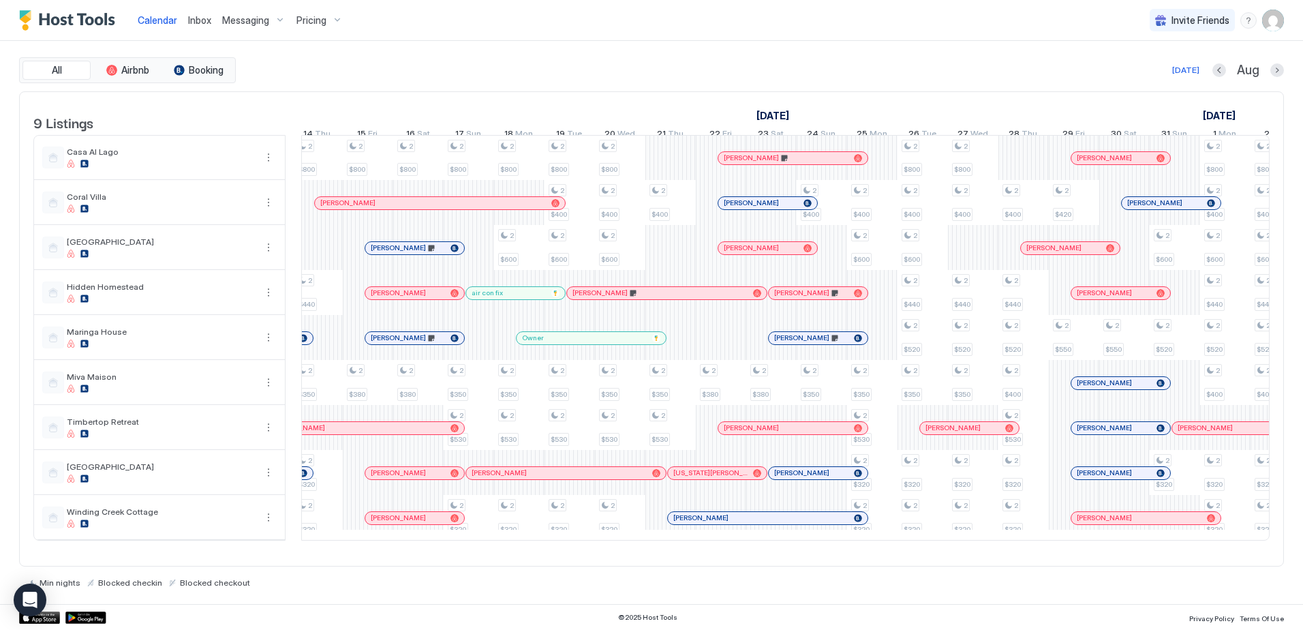
scroll to position [0, 980]
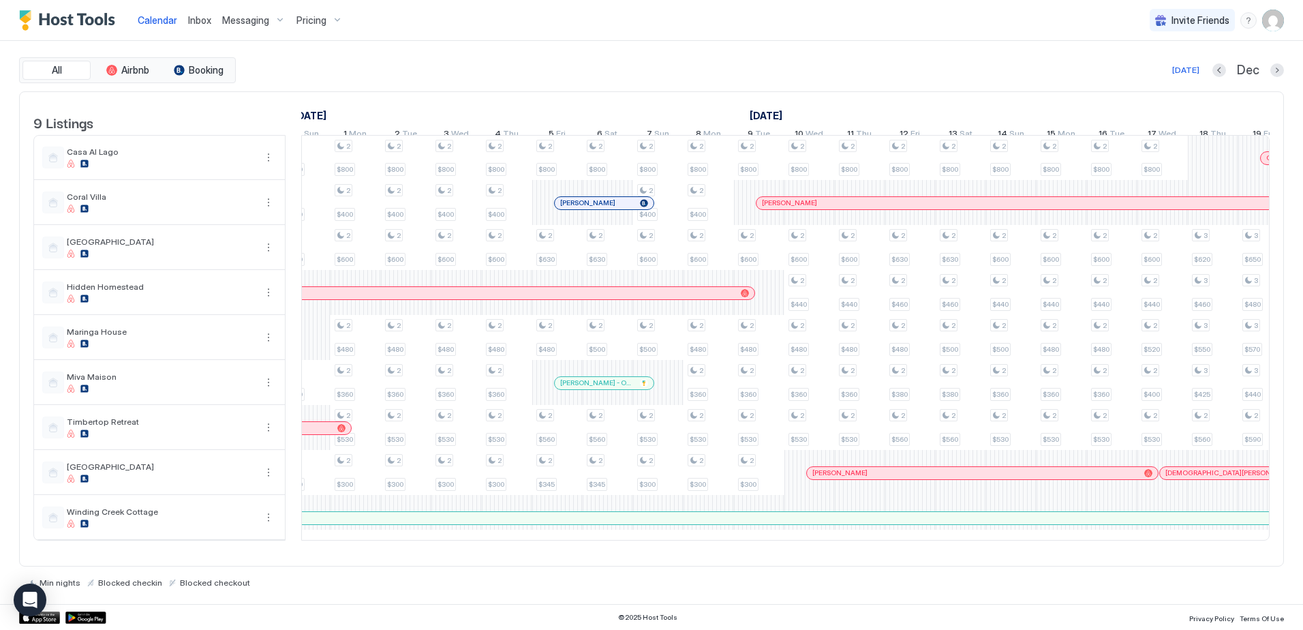
click at [761, 523] on div at bounding box center [761, 517] width 11 height 11
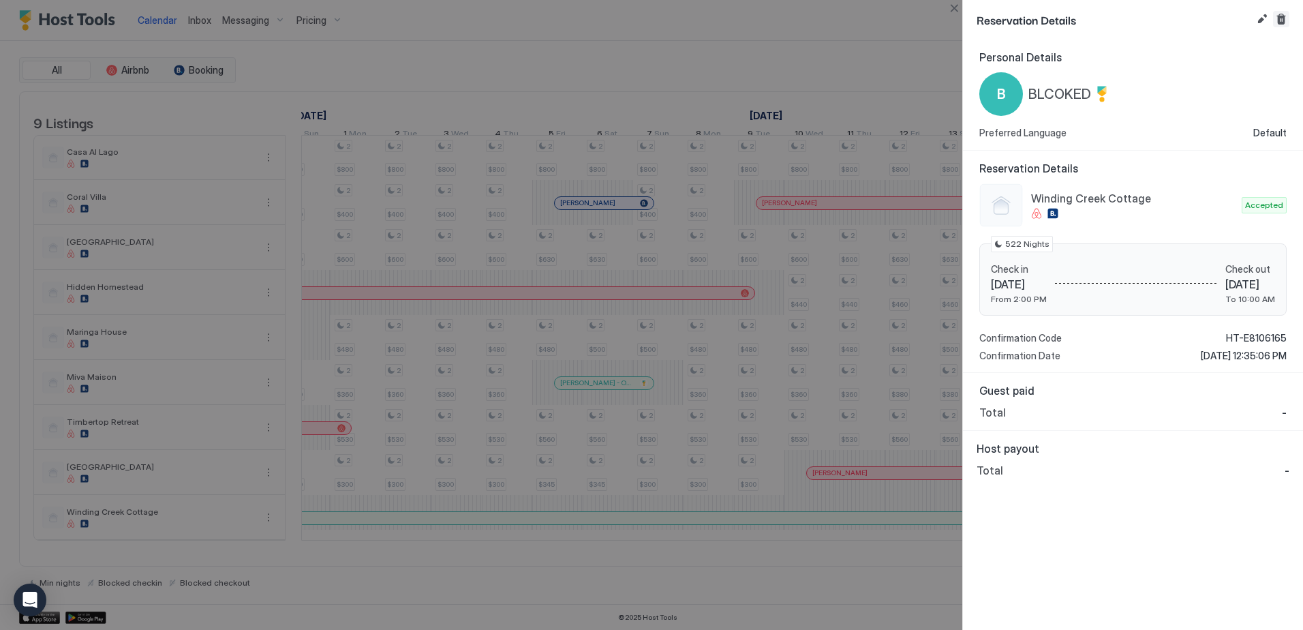
click at [1283, 20] on button "Cancel reservation" at bounding box center [1281, 19] width 16 height 16
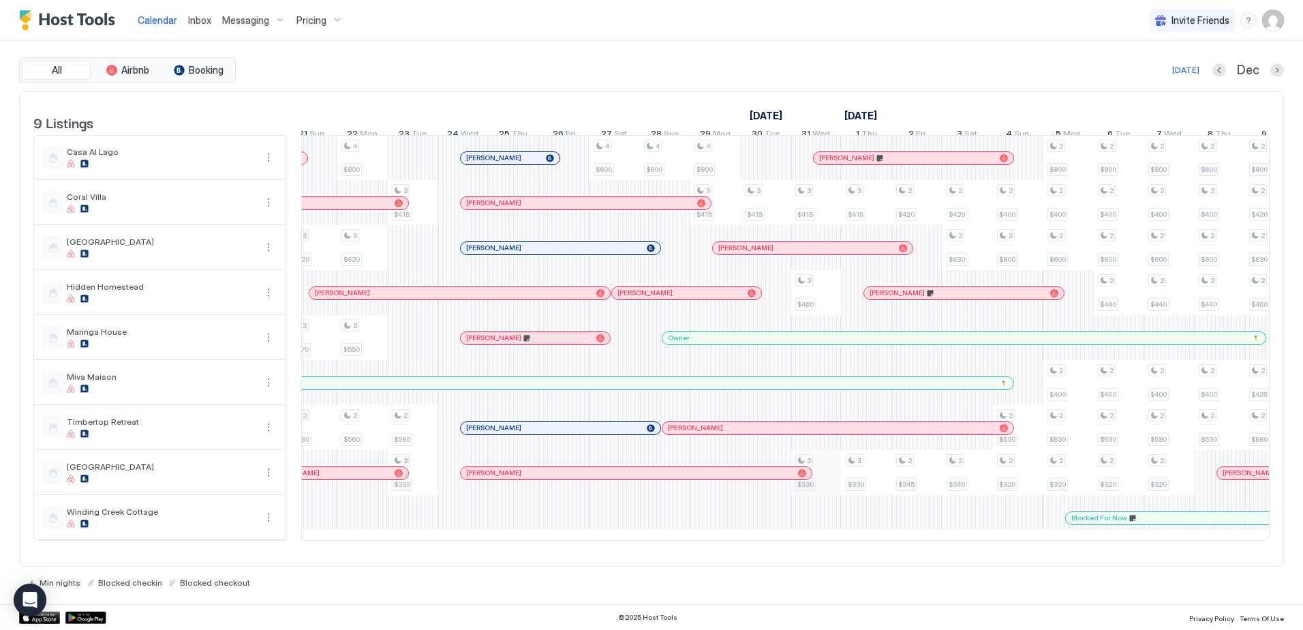
click at [827, 493] on div "2 $400 2 $520 2 $360 2 $530 2 $320 2 $800 2 $400 2 $600 2 $440 2 $520 2 $360 2 …" at bounding box center [412, 338] width 2975 height 404
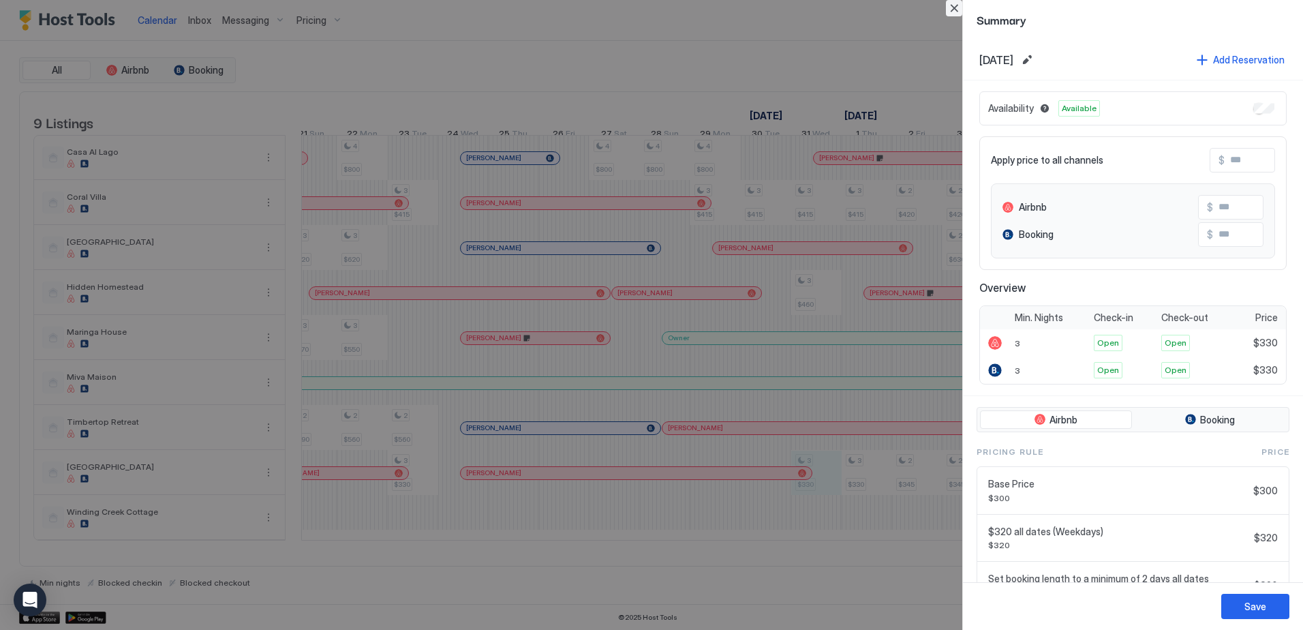
click at [951, 7] on button "Close" at bounding box center [954, 8] width 16 height 16
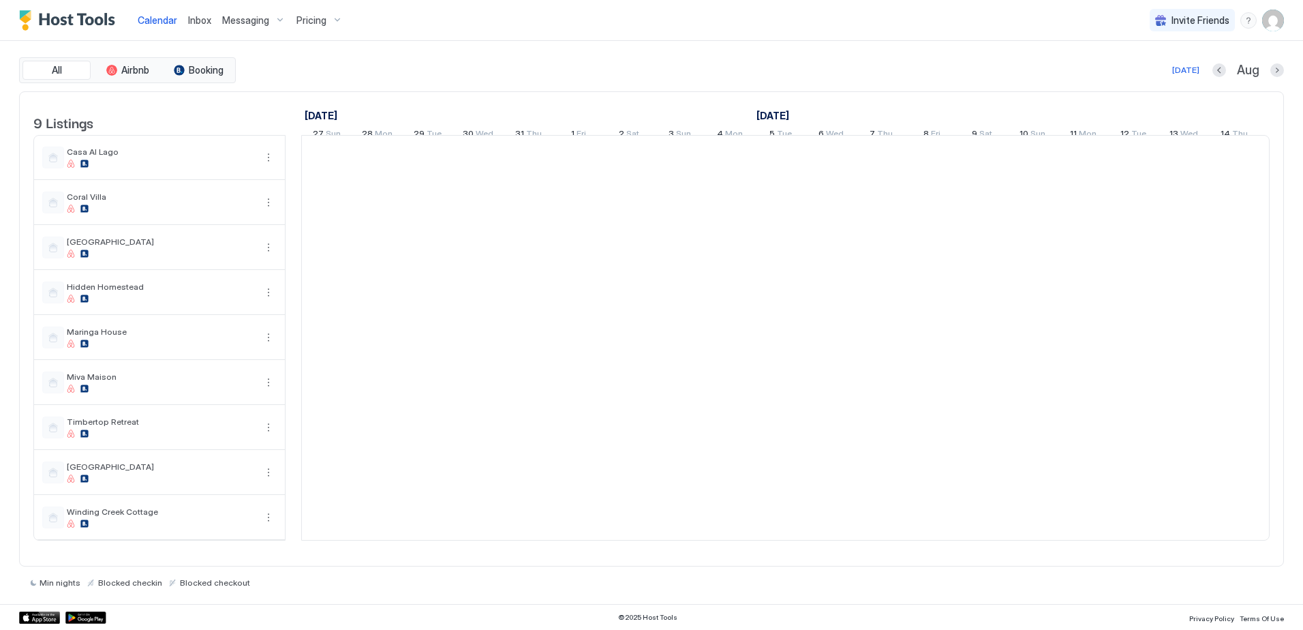
scroll to position [0, 757]
click at [307, 19] on span "Pricing" at bounding box center [311, 20] width 30 height 12
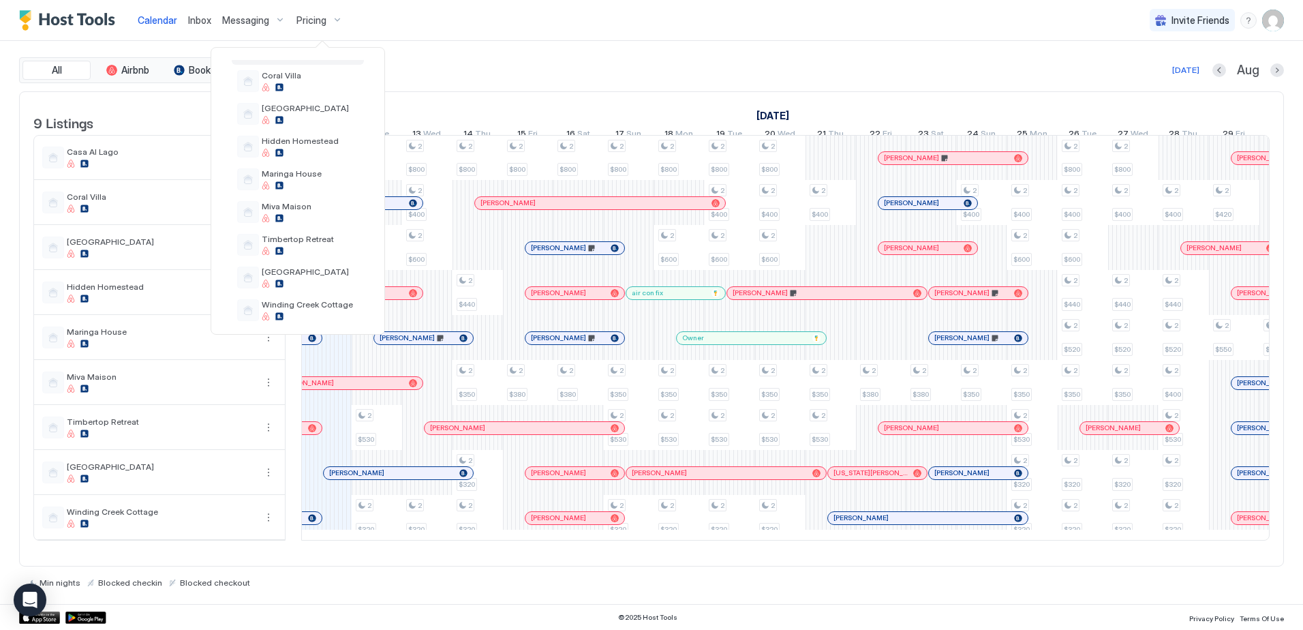
scroll to position [93, 0]
drag, startPoint x: 315, startPoint y: 302, endPoint x: 354, endPoint y: 311, distance: 40.7
click at [315, 302] on span "Winding Creek Cottage" at bounding box center [307, 299] width 91 height 10
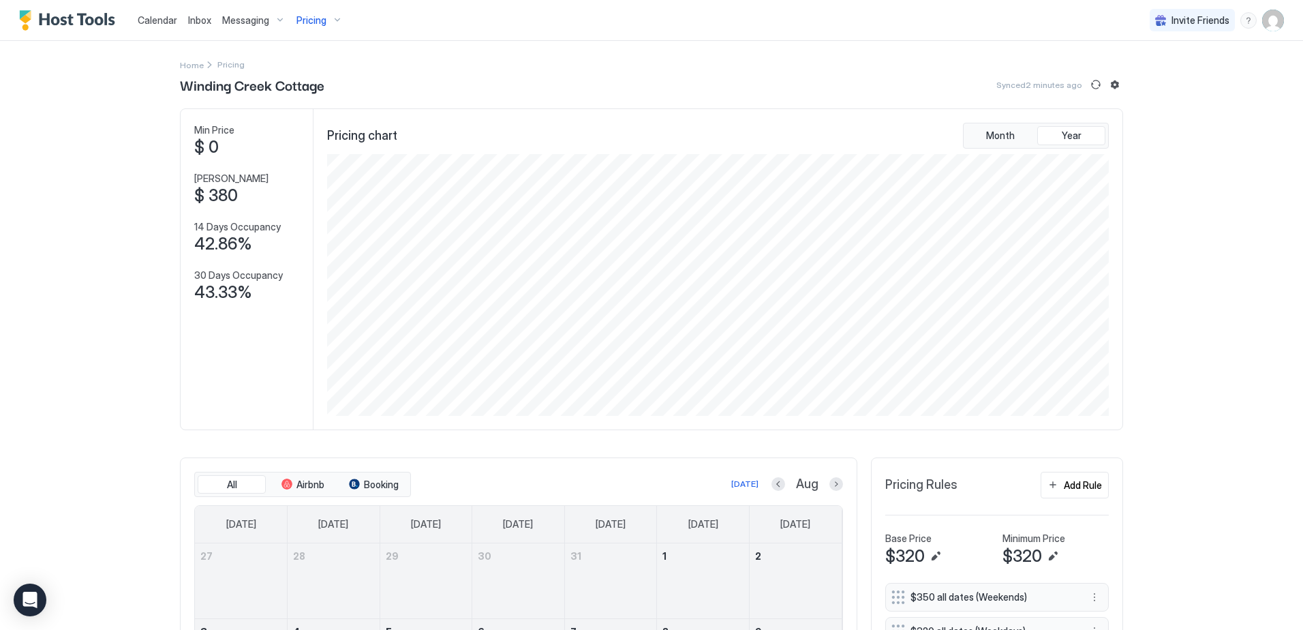
scroll to position [409, 0]
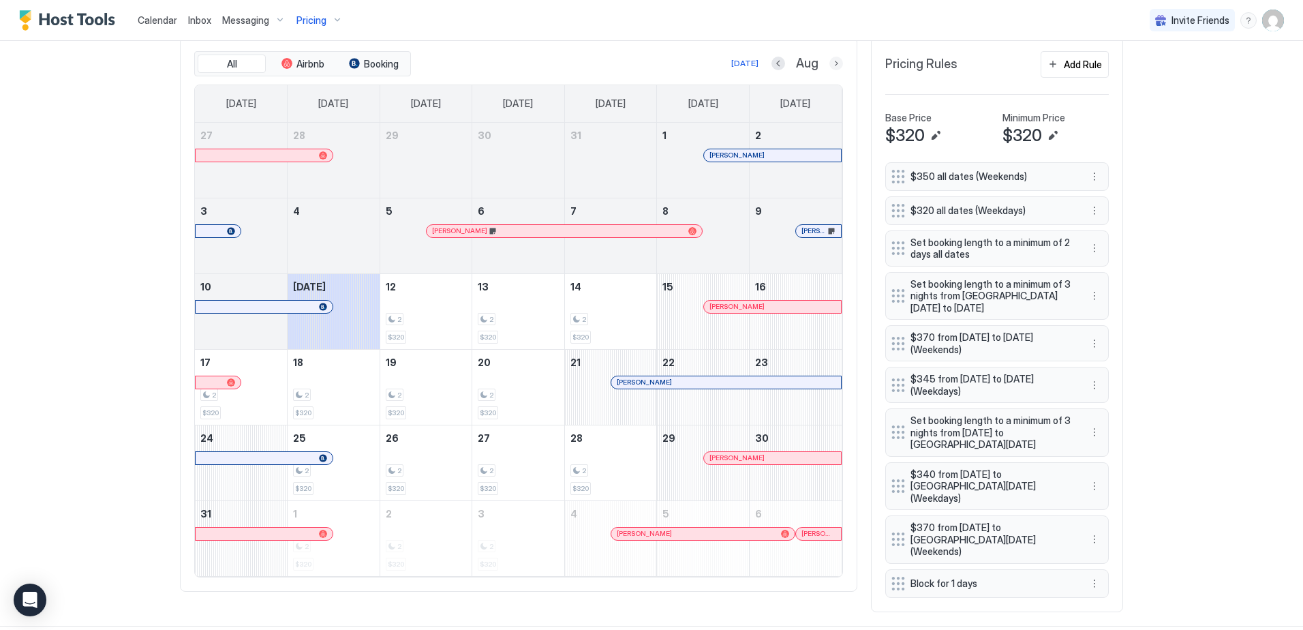
click at [831, 63] on button "Next month" at bounding box center [836, 64] width 14 height 14
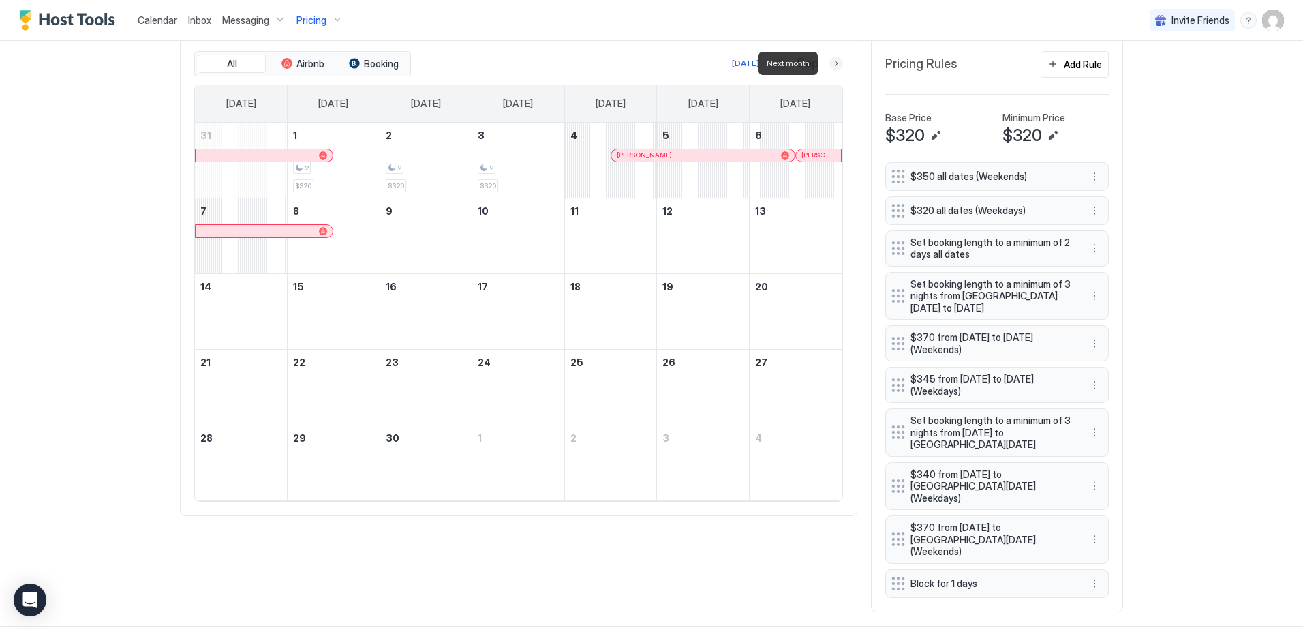
scroll to position [417, 0]
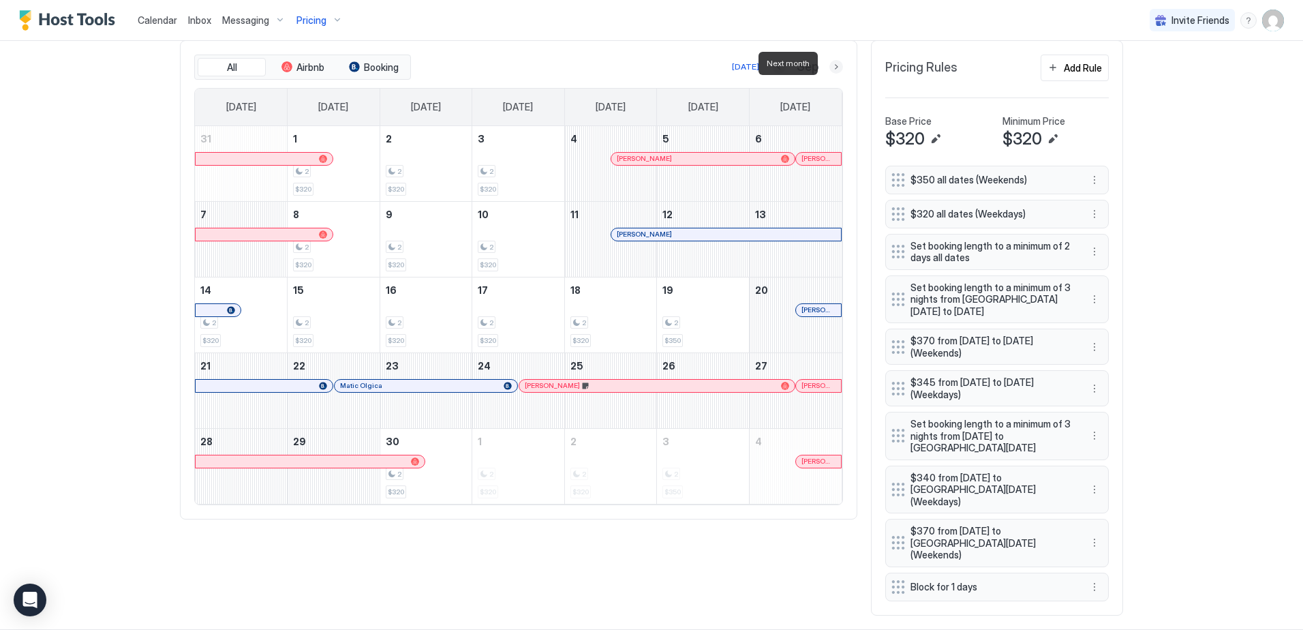
click at [831, 66] on button "Next month" at bounding box center [836, 67] width 14 height 14
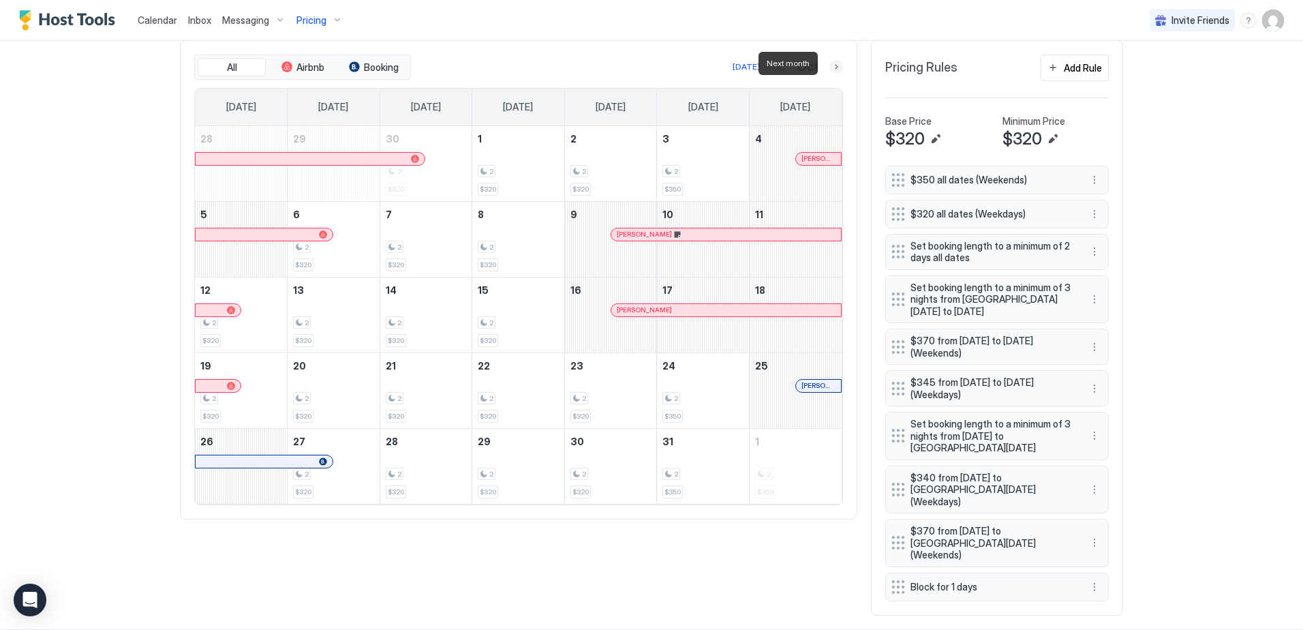
click at [831, 66] on button "Next month" at bounding box center [836, 67] width 14 height 14
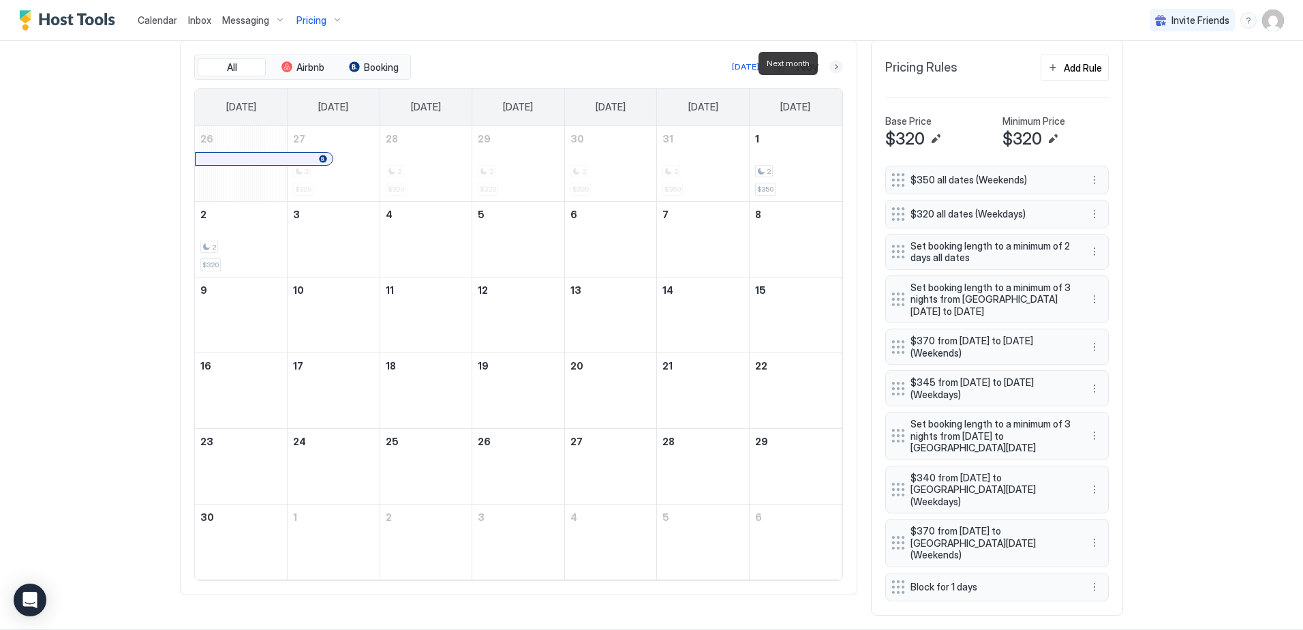
scroll to position [420, 0]
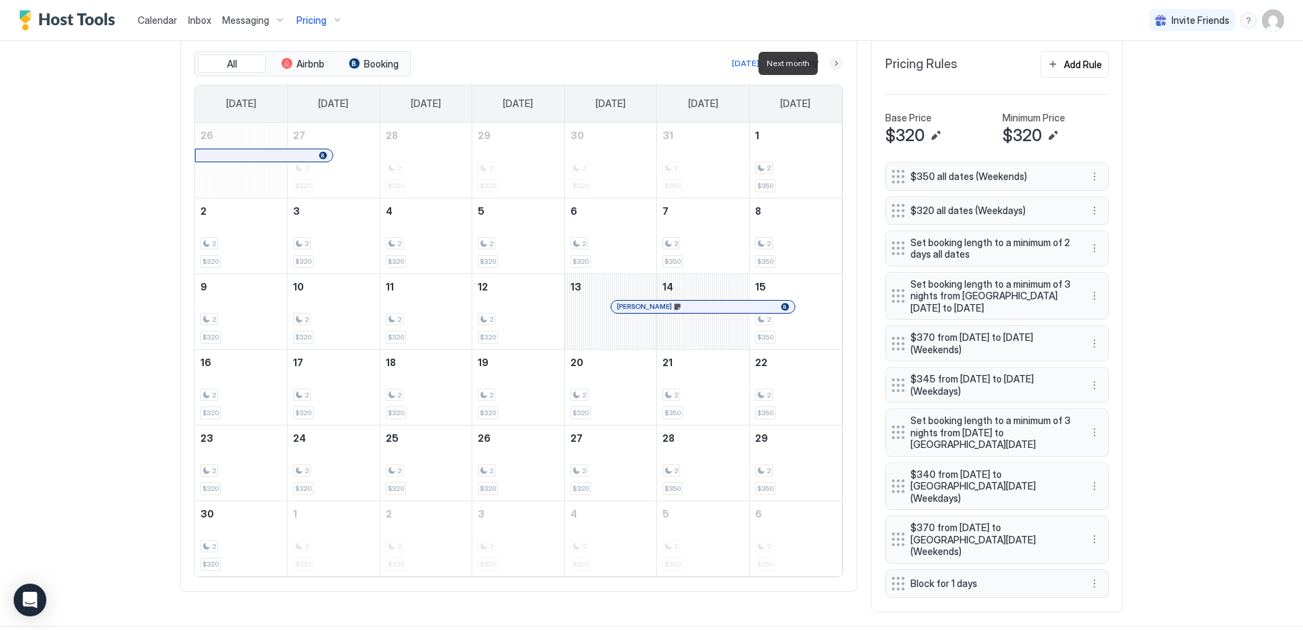
click at [831, 66] on button "Next month" at bounding box center [836, 64] width 14 height 14
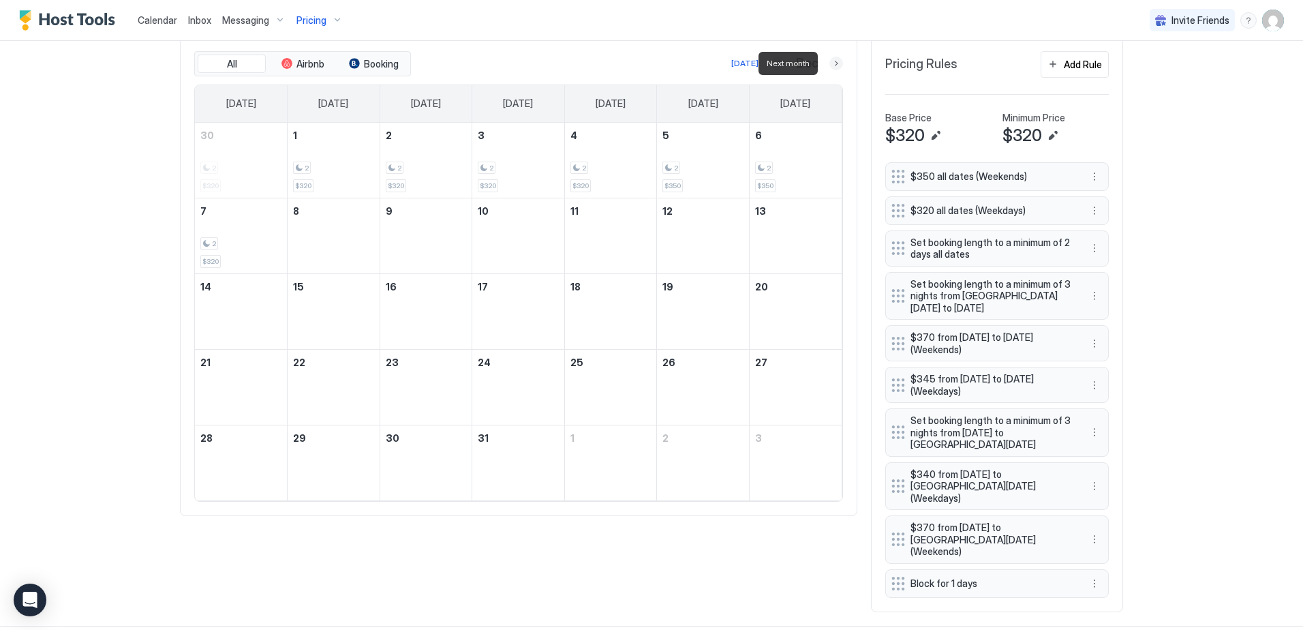
scroll to position [417, 0]
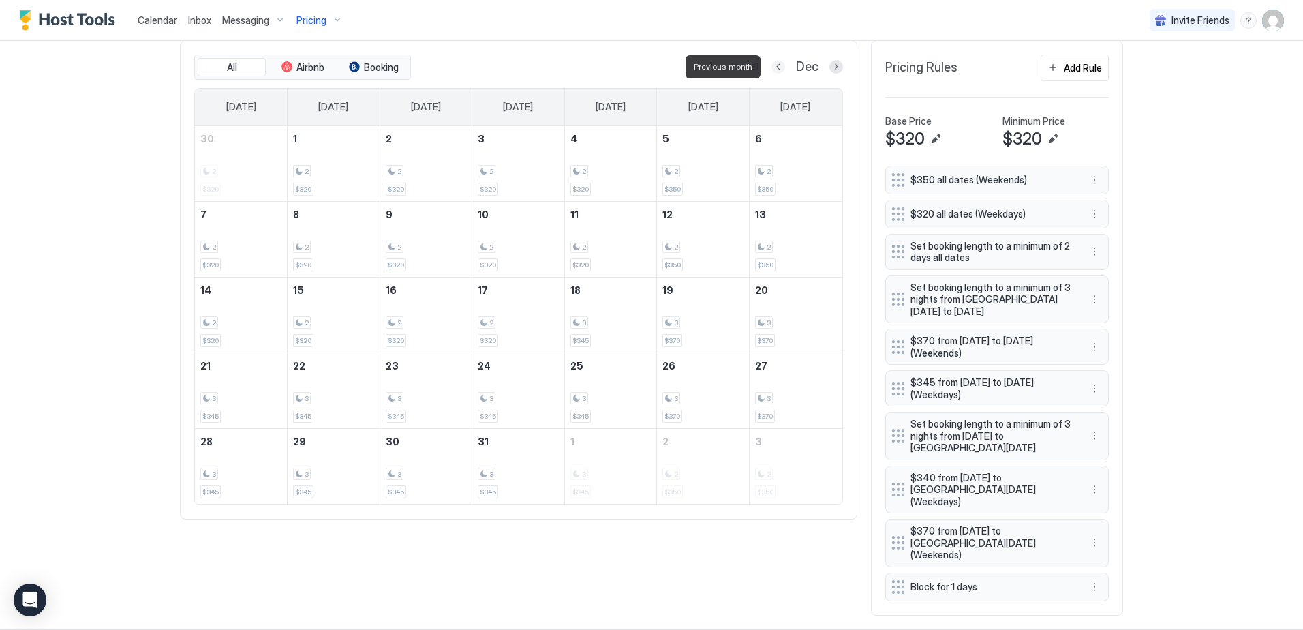
click at [772, 69] on button "Previous month" at bounding box center [778, 67] width 14 height 14
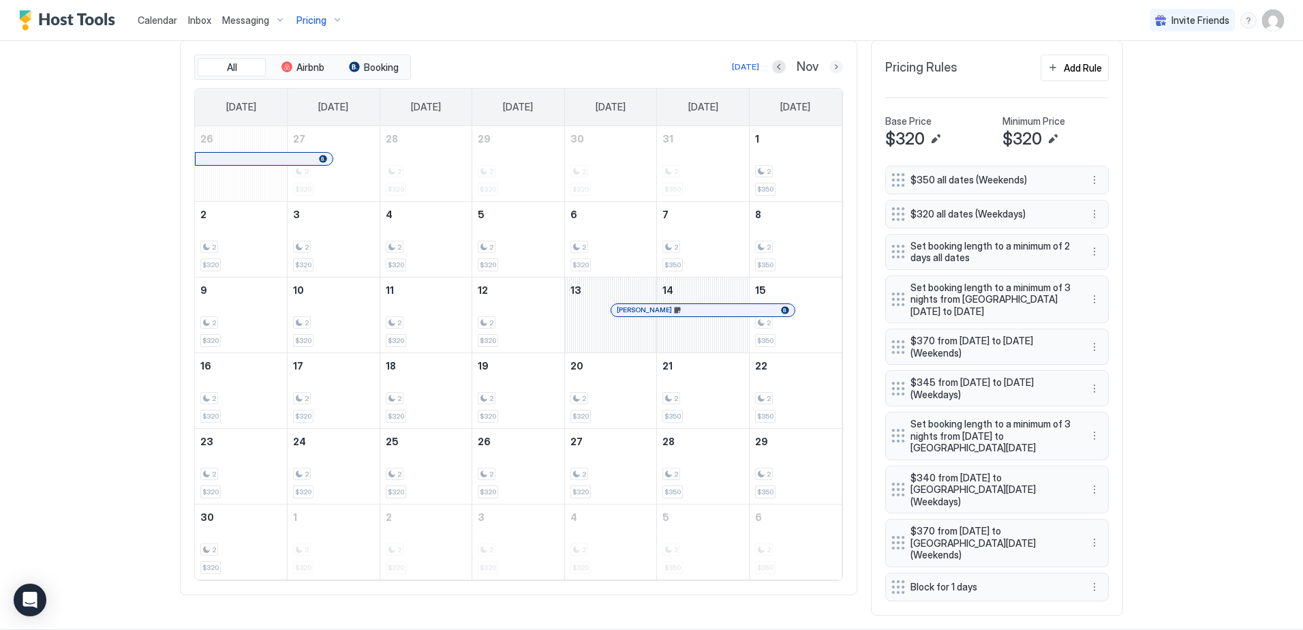
click at [829, 66] on button "Next month" at bounding box center [836, 67] width 14 height 14
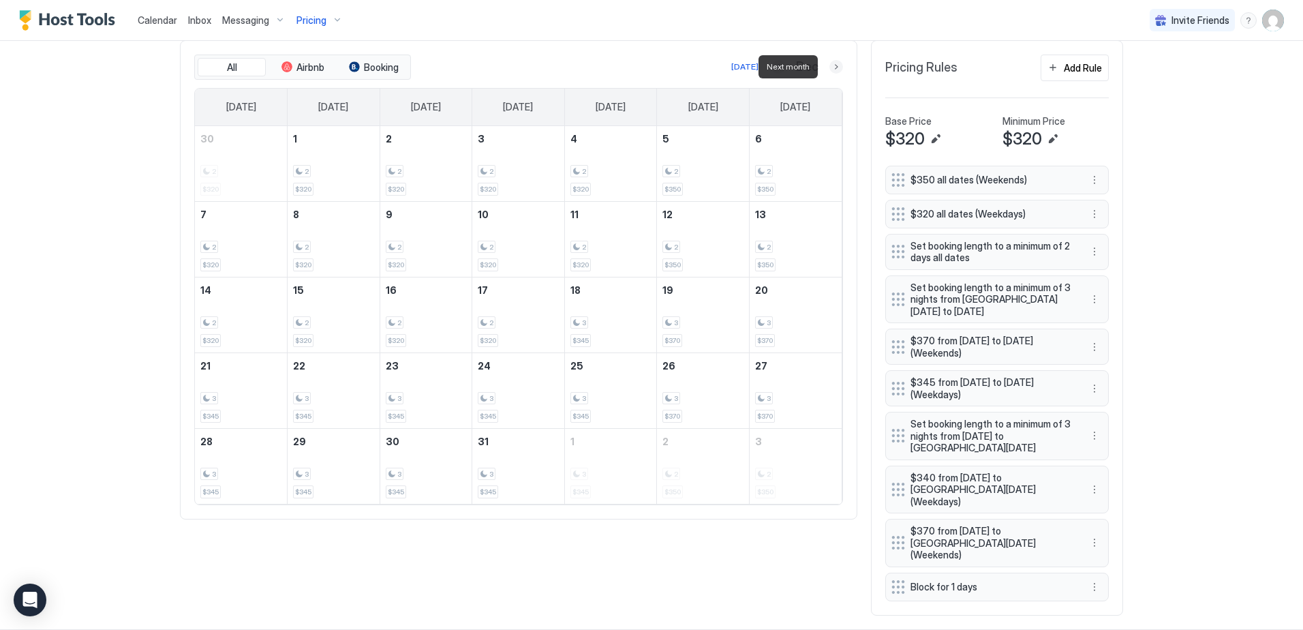
click at [829, 66] on button "Next month" at bounding box center [836, 67] width 14 height 14
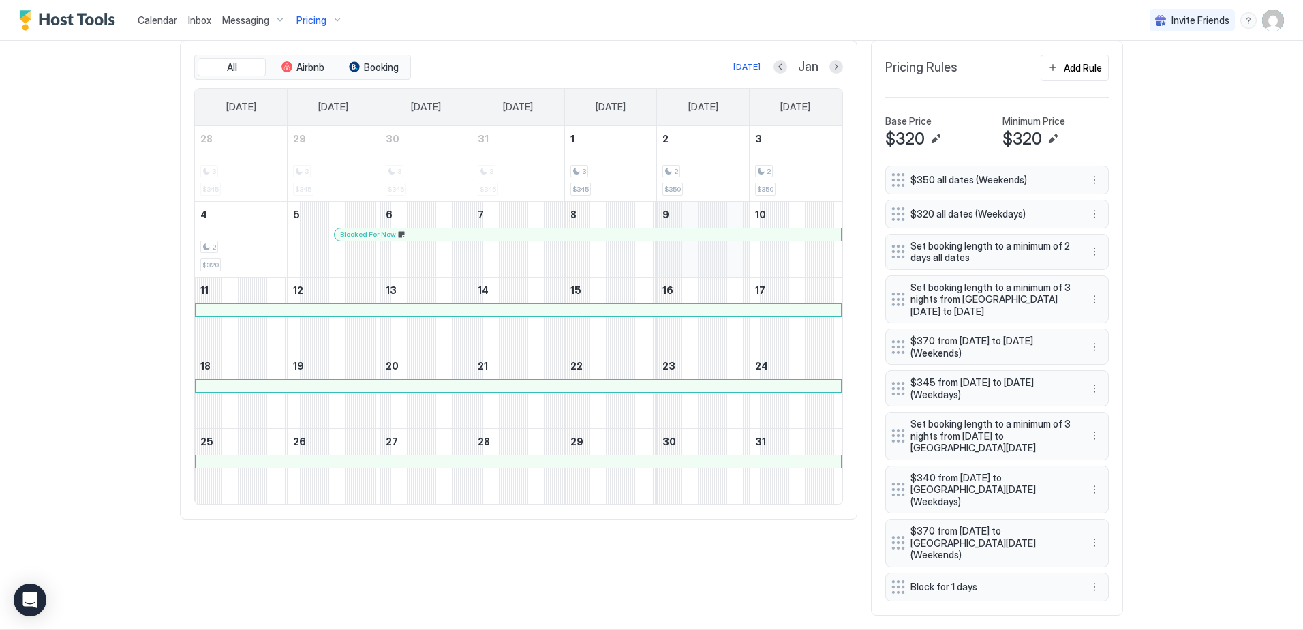
scroll to position [0, 0]
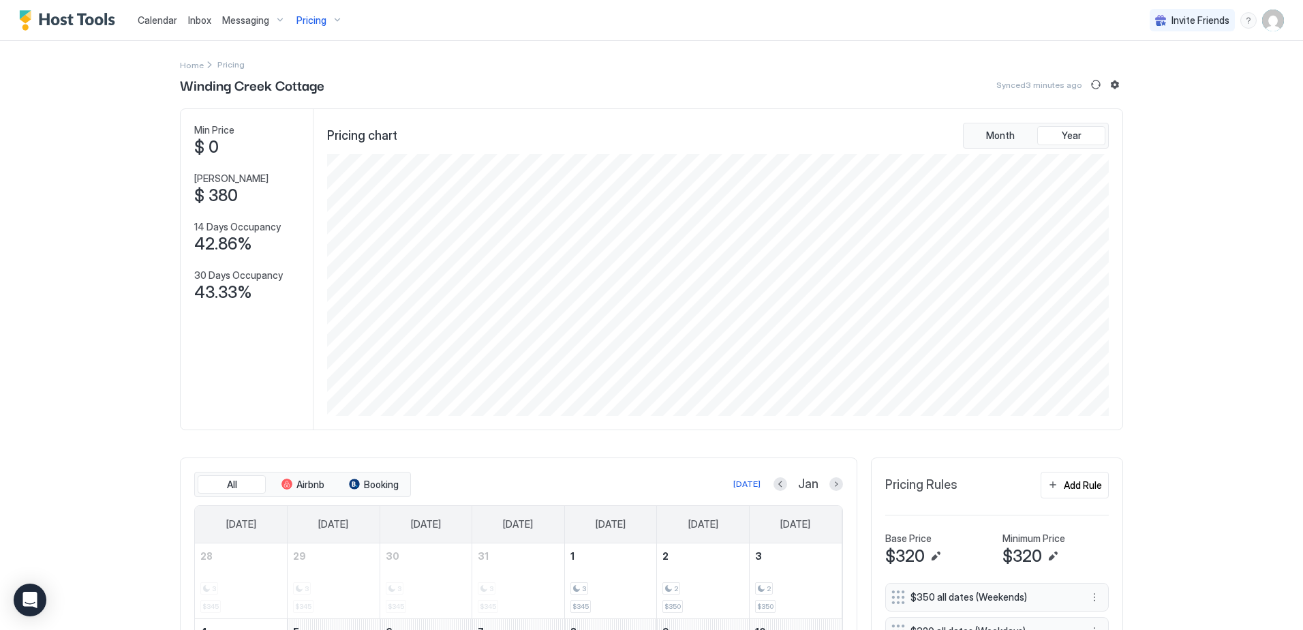
click at [157, 21] on span "Calendar" at bounding box center [158, 20] width 40 height 12
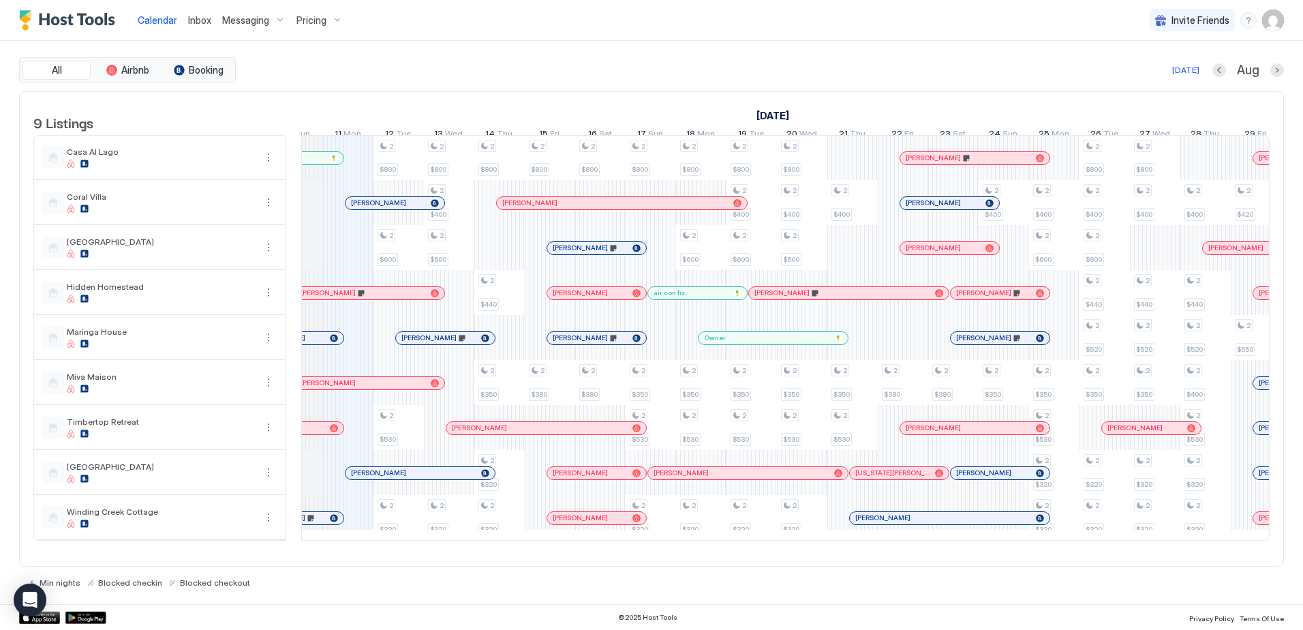
scroll to position [0, 740]
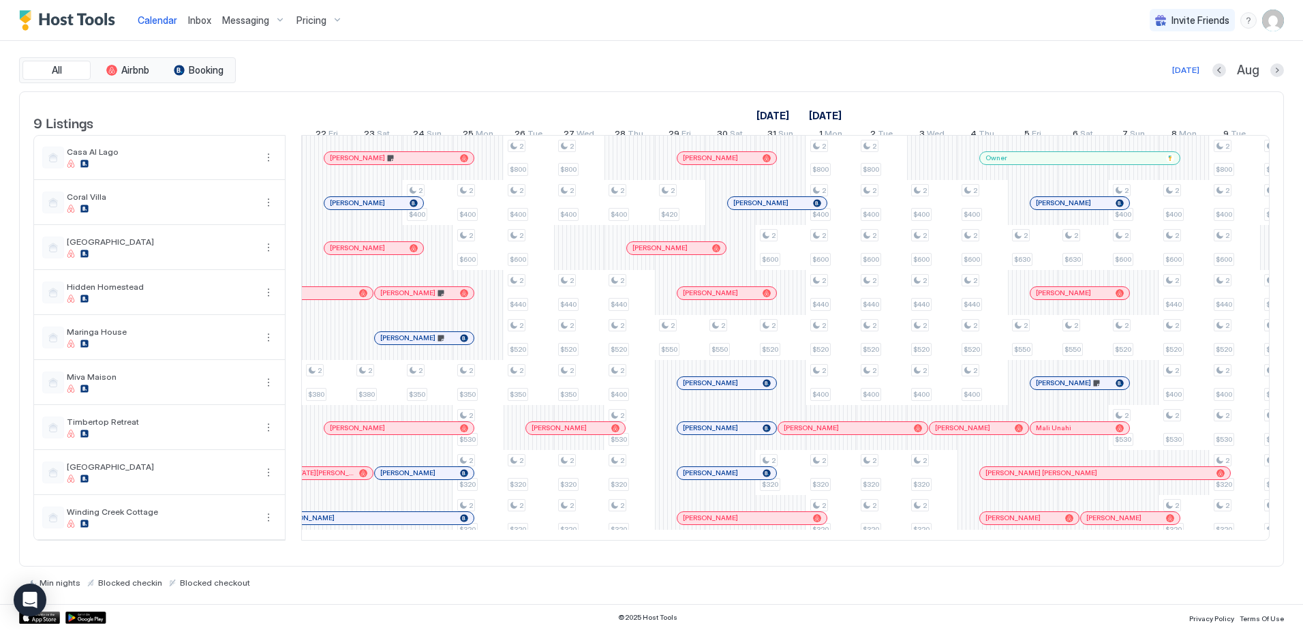
click at [301, 24] on span "Pricing" at bounding box center [311, 20] width 30 height 12
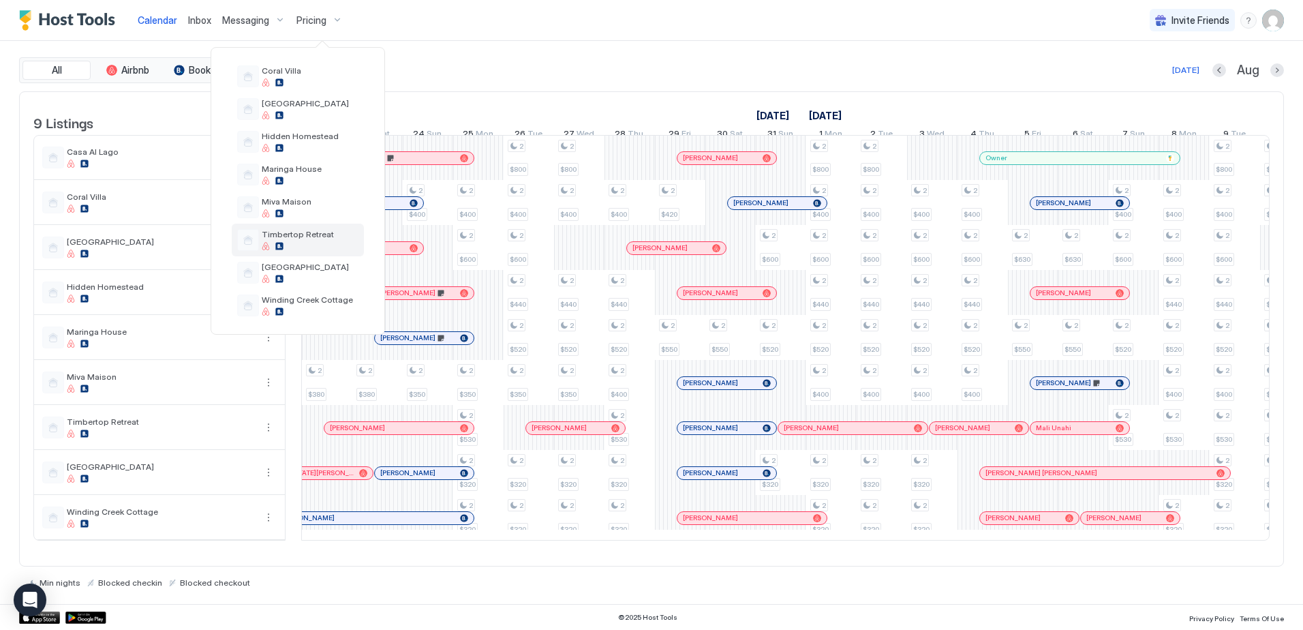
click at [324, 236] on span "Timbertop Retreat" at bounding box center [298, 234] width 72 height 10
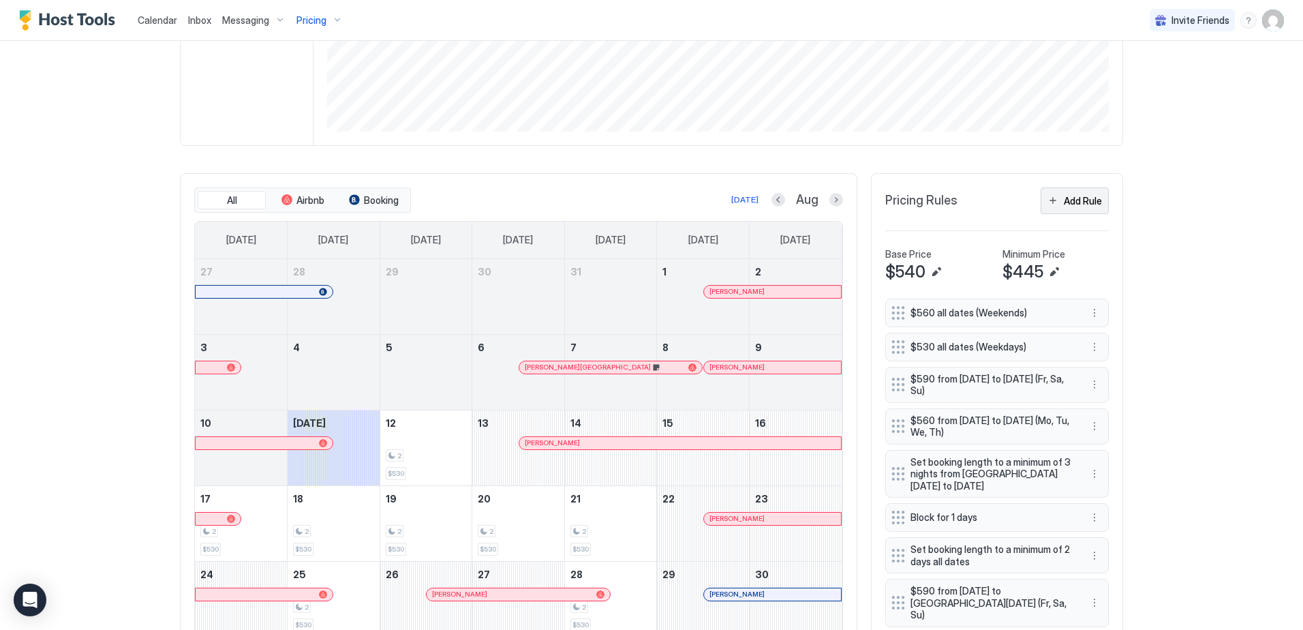
click at [1079, 199] on div "Add Rule" at bounding box center [1083, 201] width 38 height 14
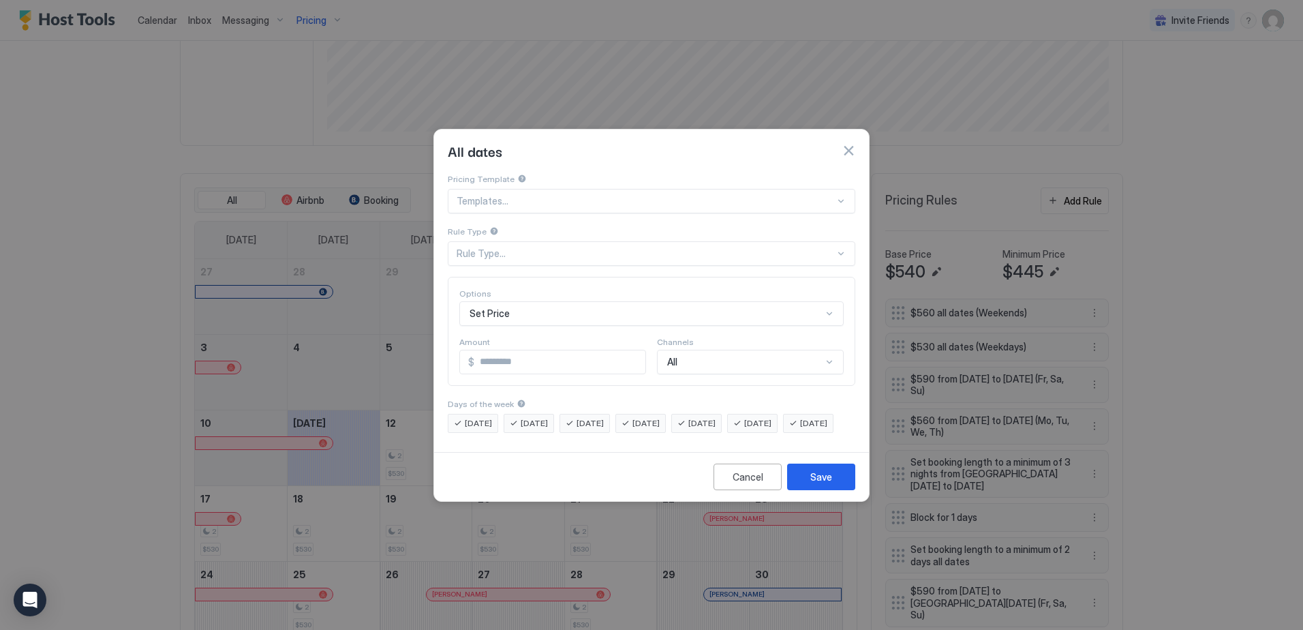
click at [506, 247] on div "Rule Type..." at bounding box center [646, 253] width 378 height 12
click at [538, 440] on div "After a Reservation" at bounding box center [652, 445] width 390 height 10
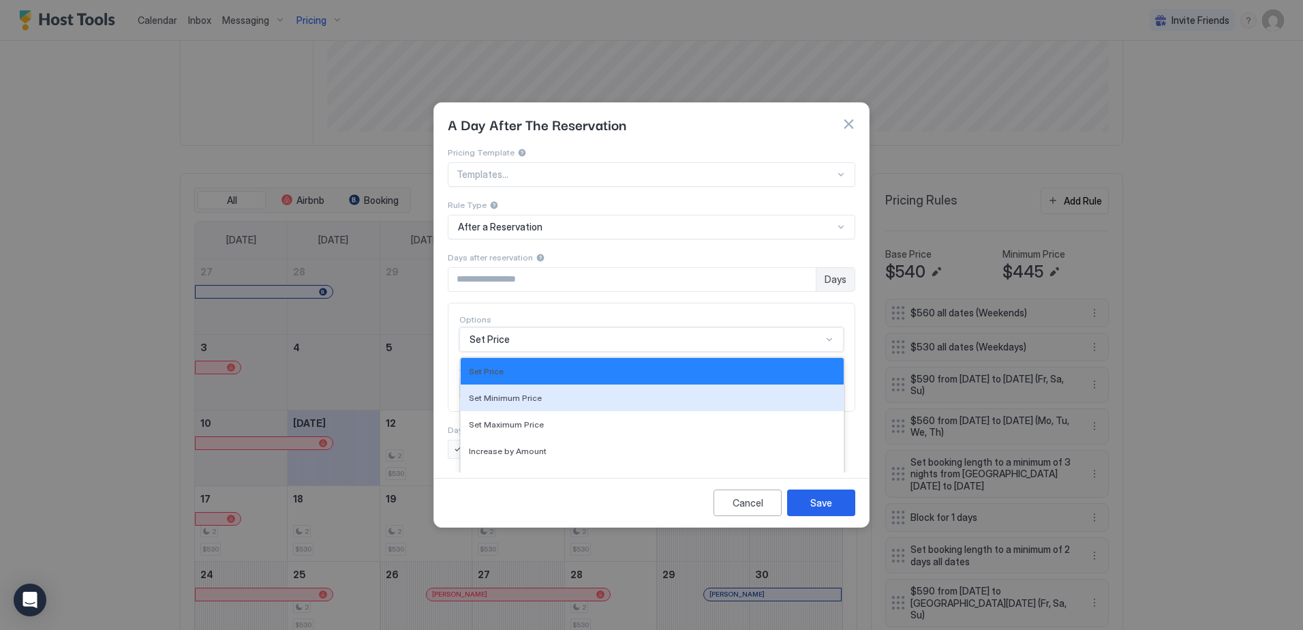
click at [526, 327] on div "17 results available. Use Up and Down to choose options, press Enter to select …" at bounding box center [651, 339] width 384 height 25
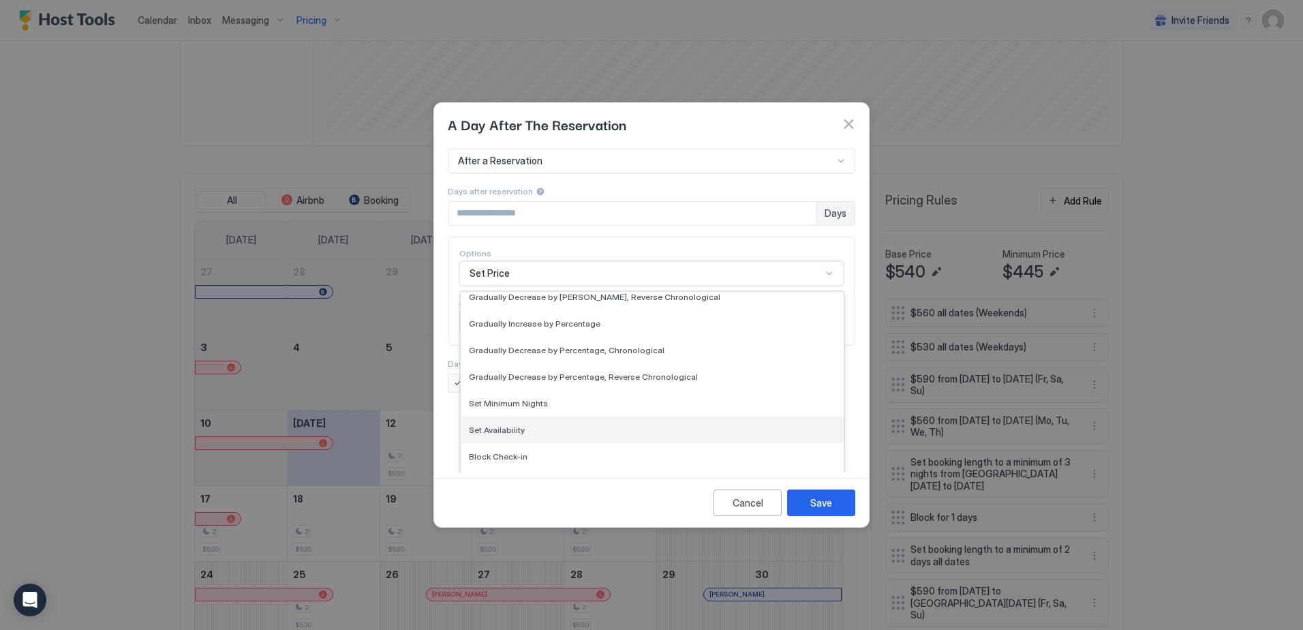
click at [553, 425] on div "Set Availability" at bounding box center [652, 430] width 367 height 10
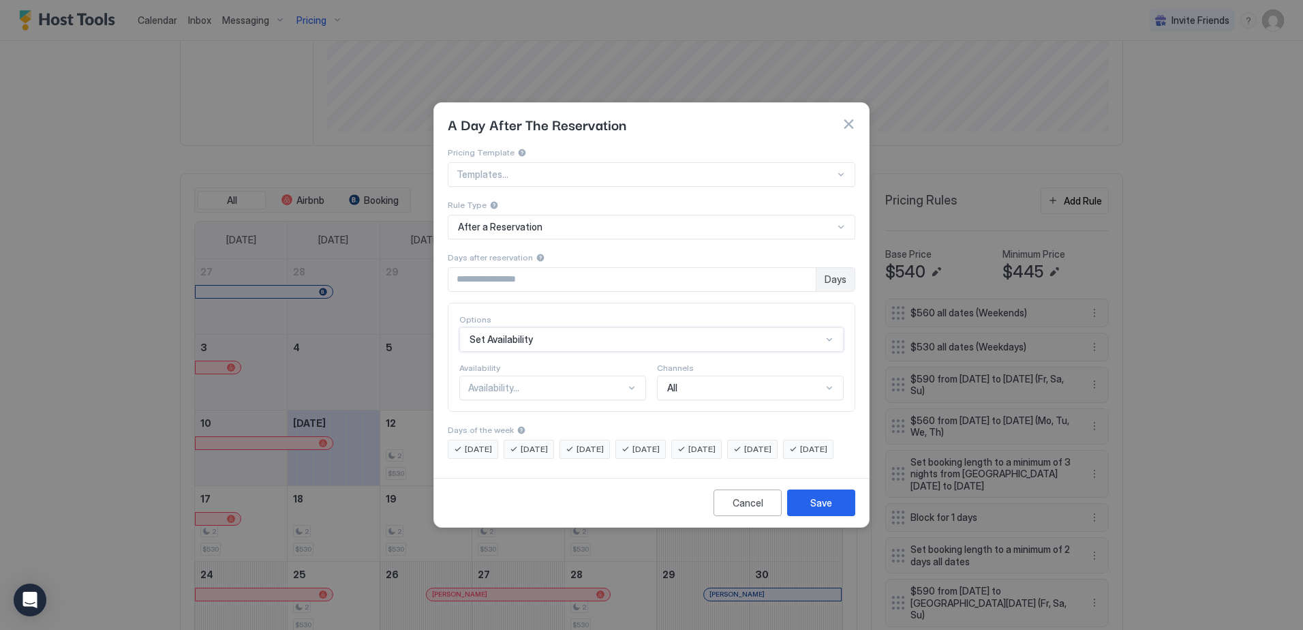
click at [619, 382] on div "Availability..." at bounding box center [546, 388] width 157 height 12
click at [577, 433] on div "Blocked" at bounding box center [553, 446] width 185 height 27
click at [818, 510] on div "Save" at bounding box center [821, 502] width 22 height 14
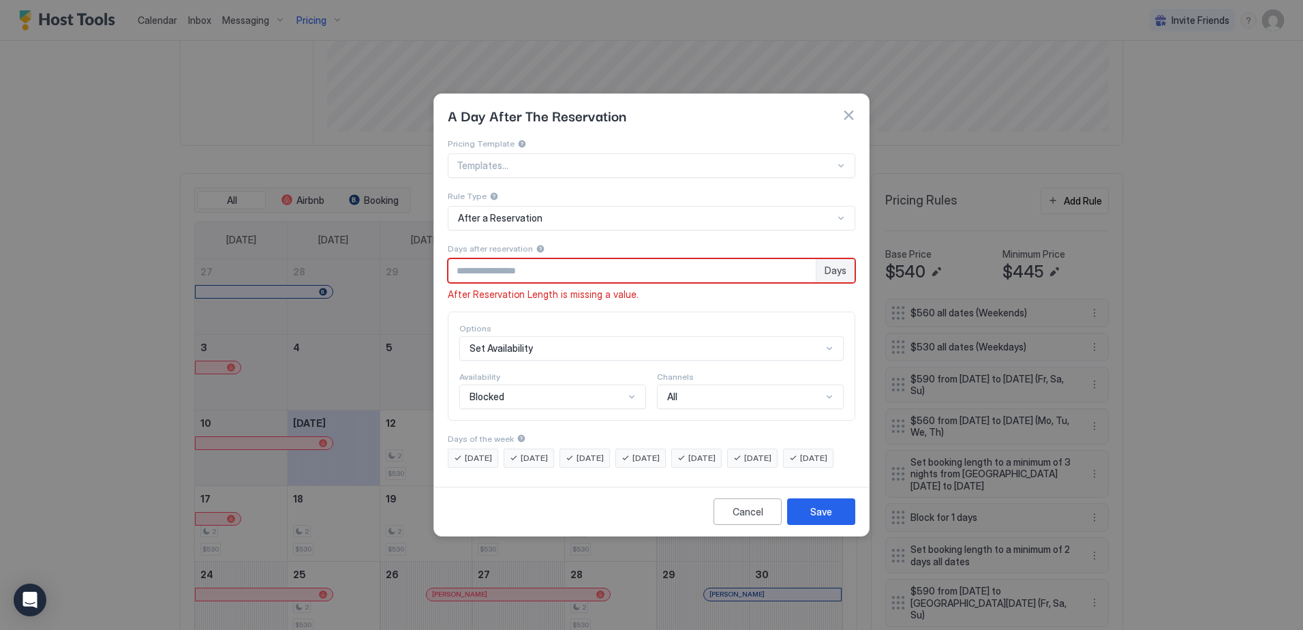
click at [515, 264] on input "*" at bounding box center [631, 270] width 367 height 23
click at [802, 259] on input "*" at bounding box center [631, 270] width 367 height 23
type input "*"
click at [802, 262] on input "*" at bounding box center [631, 270] width 367 height 23
click at [746, 288] on div "After Reservation Length is missing a value." at bounding box center [652, 294] width 408 height 12
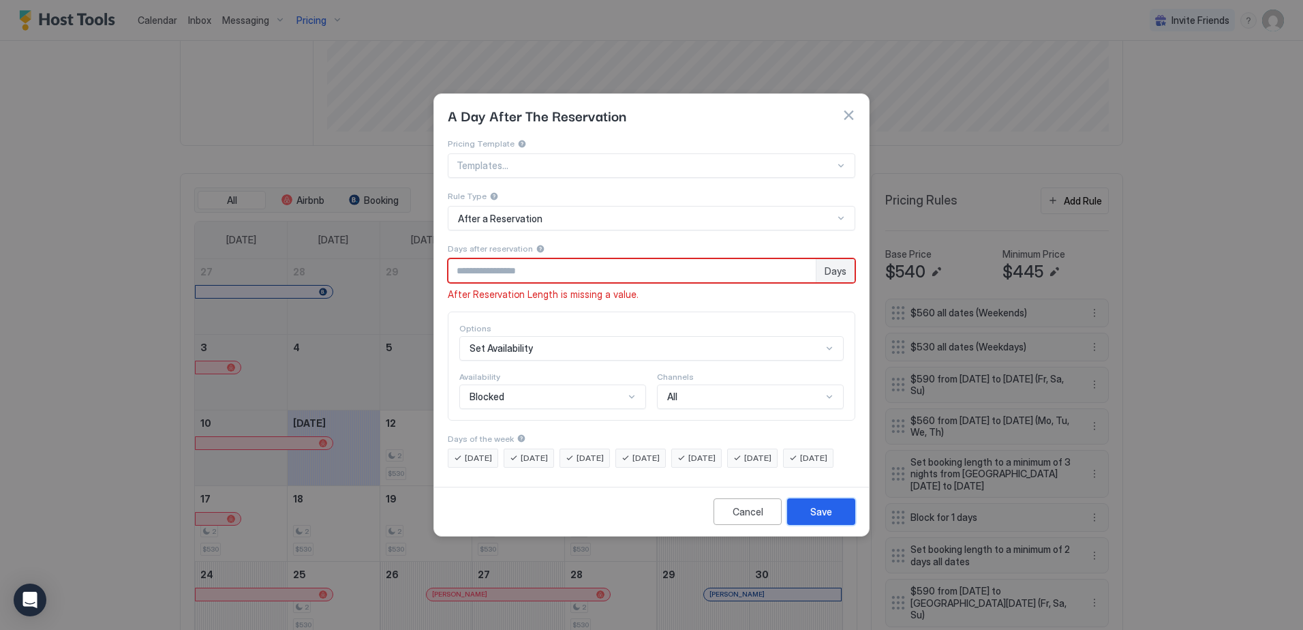
click at [831, 519] on div "Save" at bounding box center [821, 511] width 22 height 14
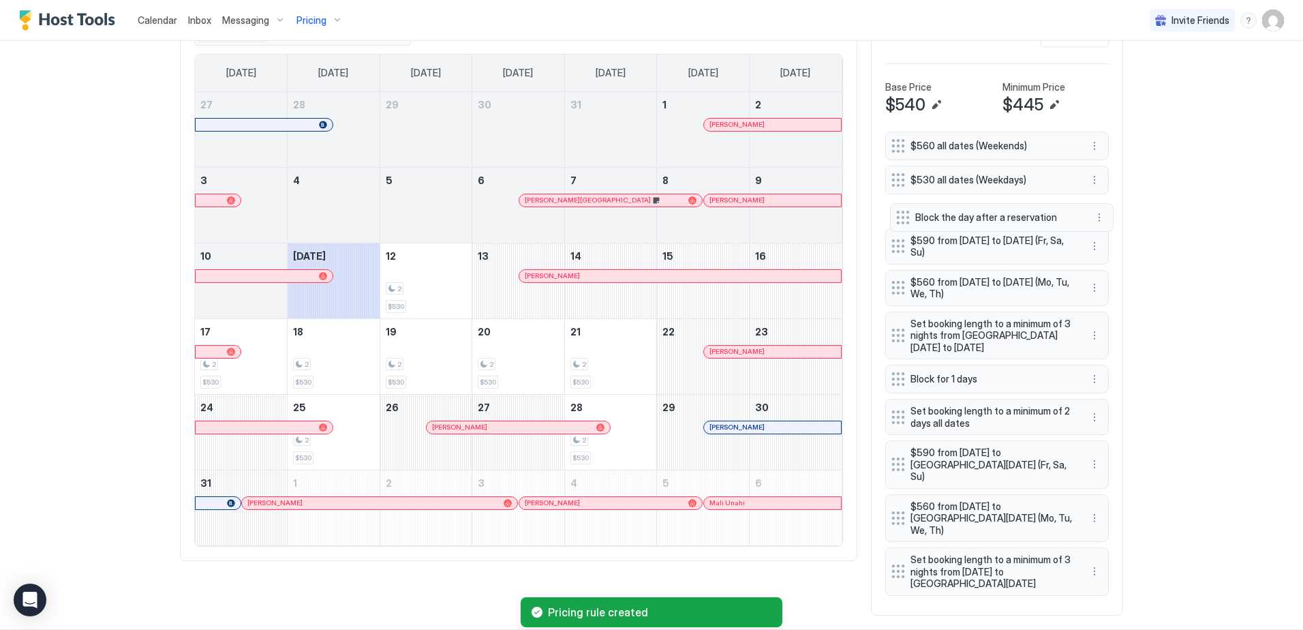
drag, startPoint x: 906, startPoint y: 465, endPoint x: 900, endPoint y: 216, distance: 248.8
click at [900, 216] on div "$560 all dates (Weekends) $530 all dates (Weekdays) $590 from Thu, Dec 18th 202…" at bounding box center [997, 367] width 224 height 470
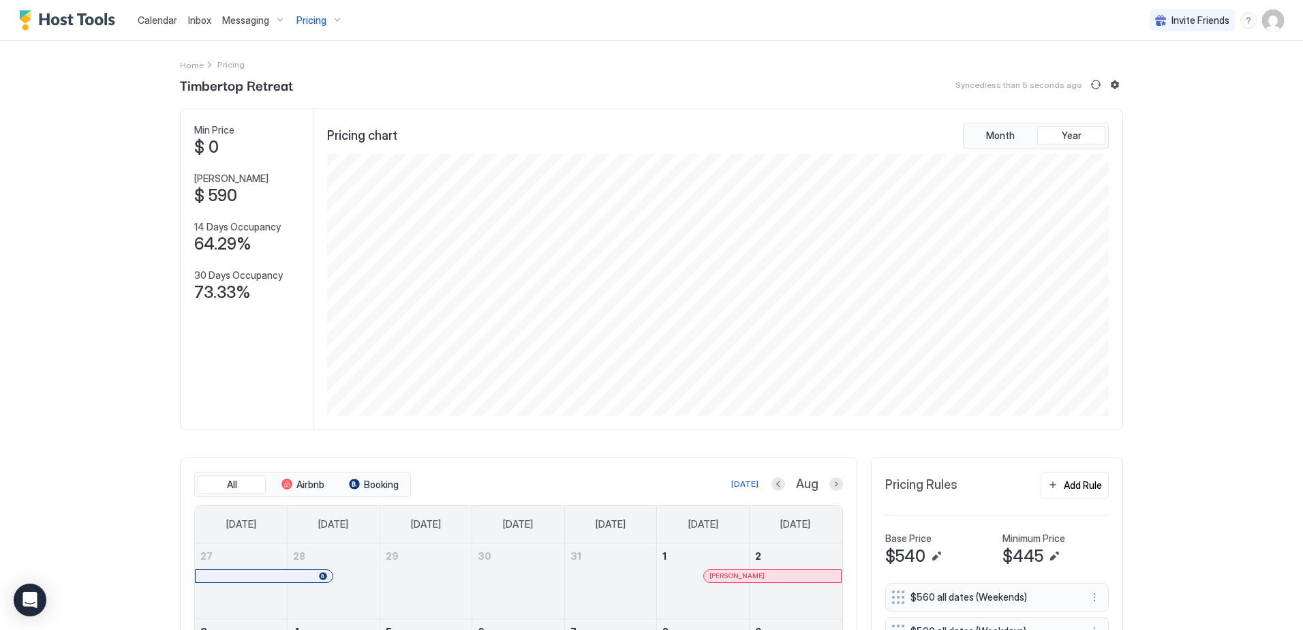
click at [157, 20] on span "Calendar" at bounding box center [158, 20] width 40 height 12
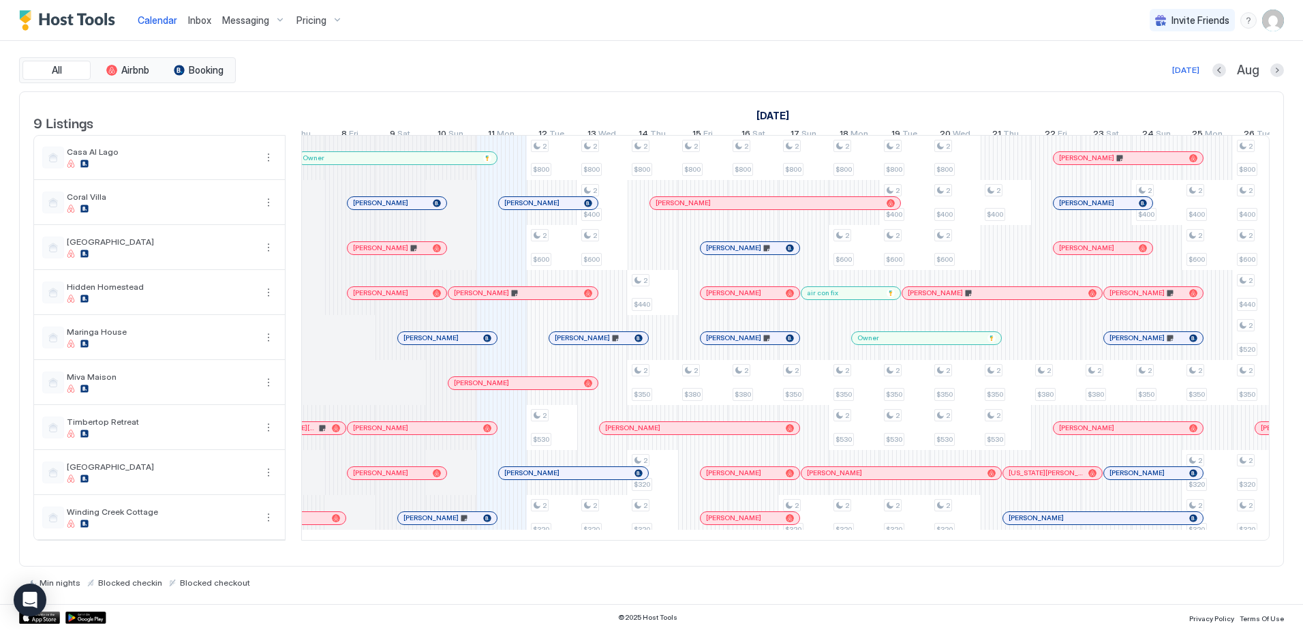
scroll to position [0, 584]
